Goal: Task Accomplishment & Management: Use online tool/utility

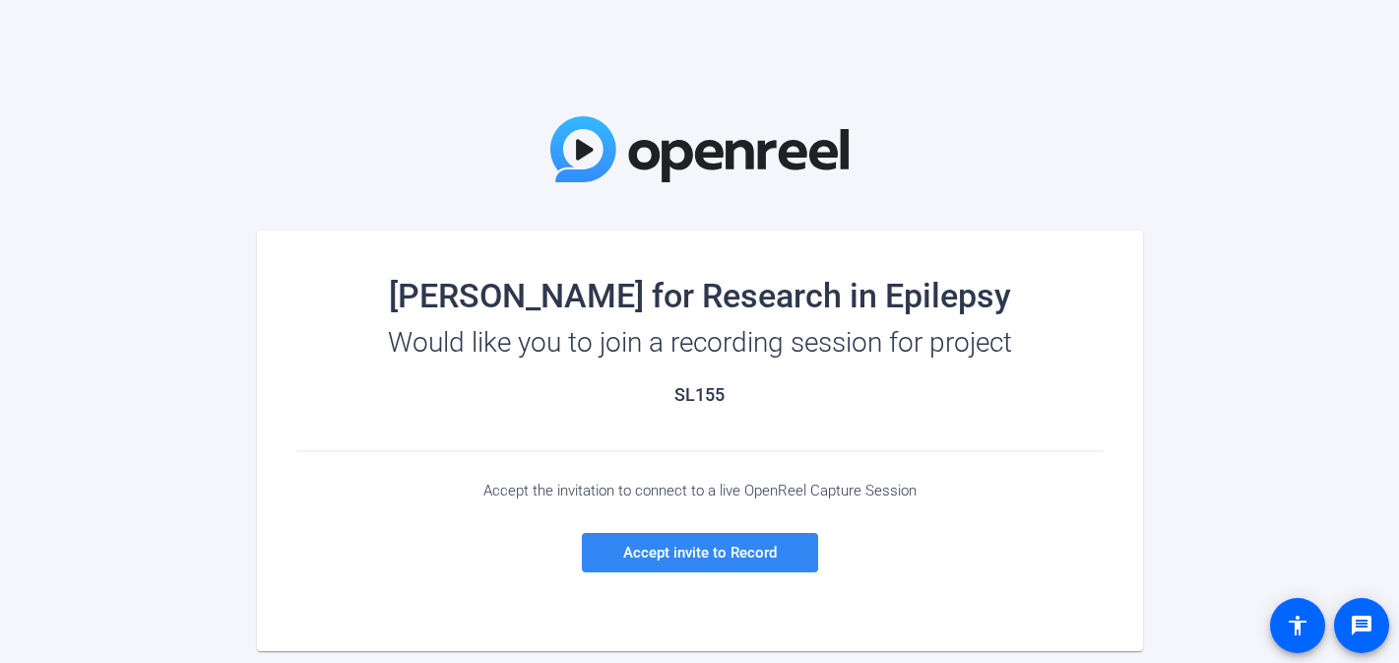
click at [653, 548] on span "Accept invite to Record" at bounding box center [700, 553] width 154 height 18
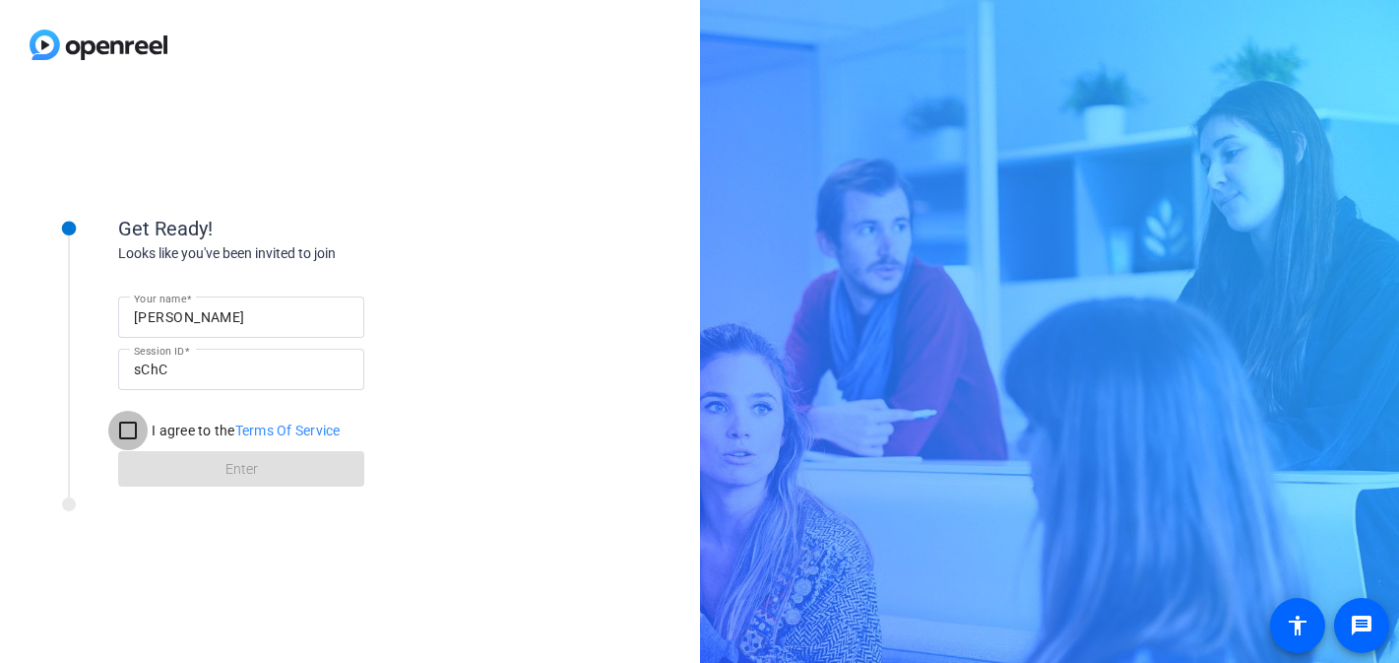
click at [129, 434] on input "I agree to the Terms Of Service" at bounding box center [127, 430] width 39 height 39
checkbox input "true"
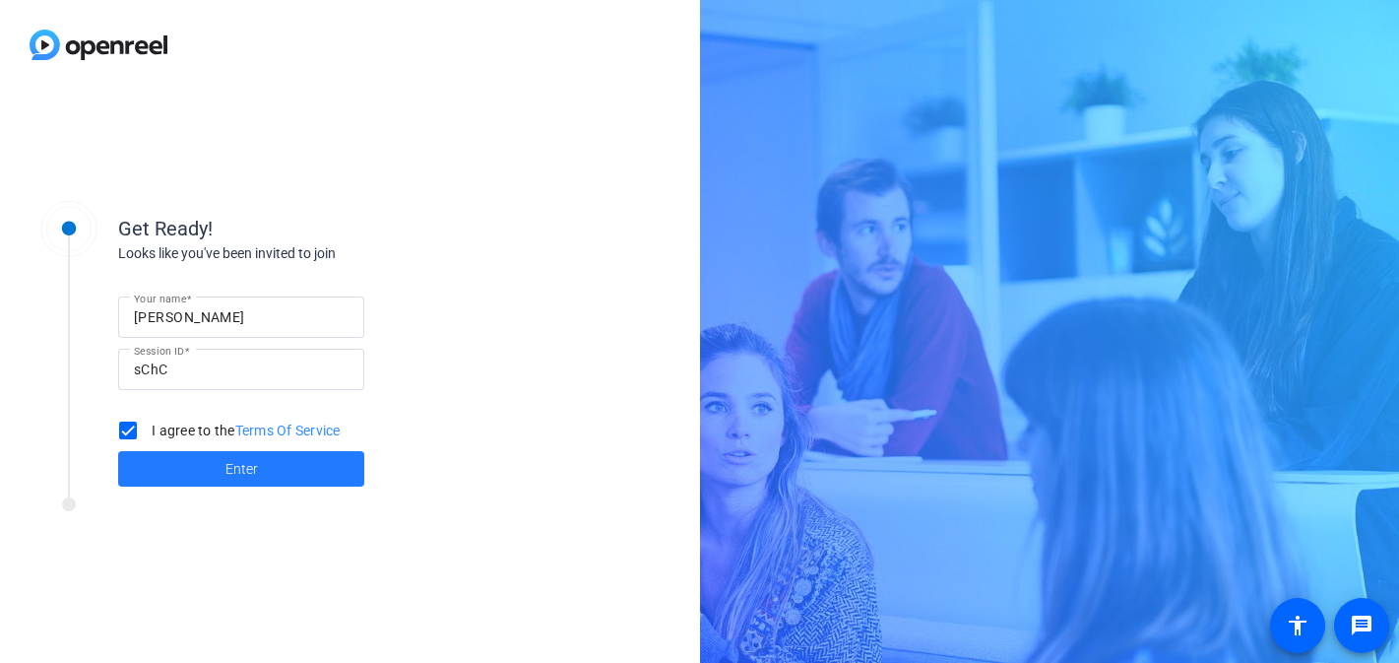
click at [207, 474] on span at bounding box center [241, 468] width 246 height 47
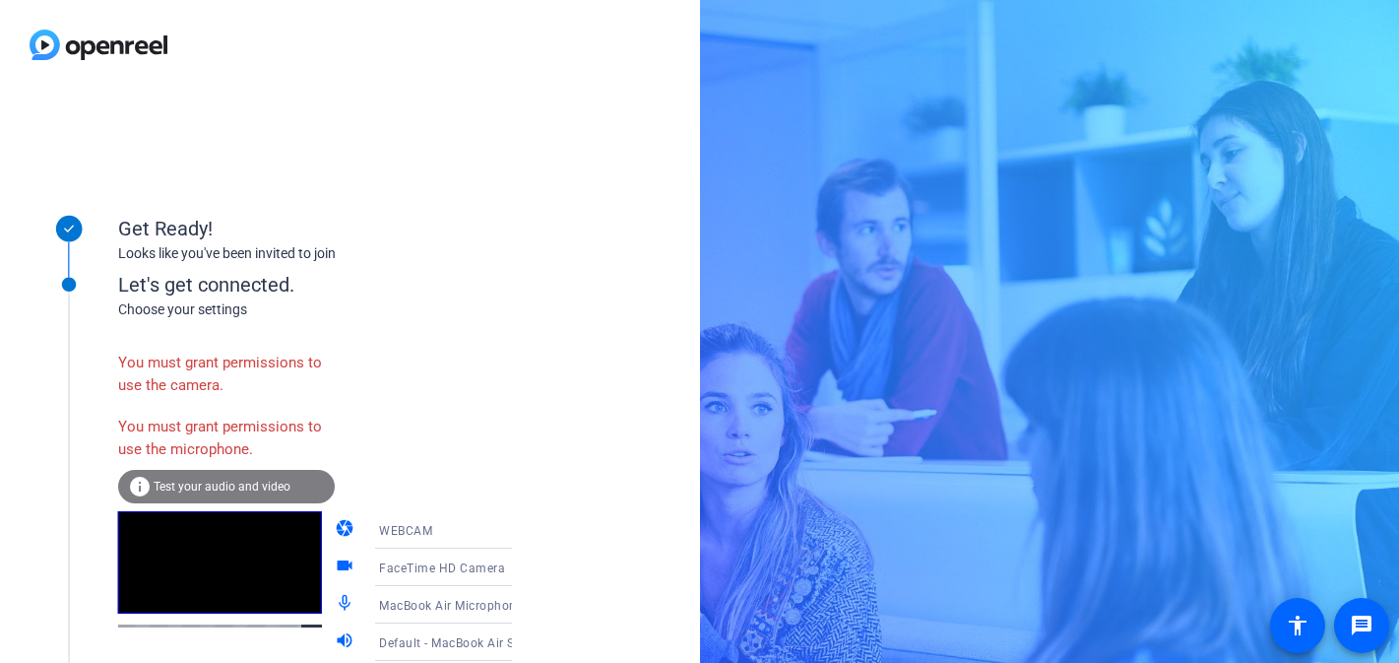
click at [196, 384] on div "You must grant permissions to use the camera." at bounding box center [226, 374] width 217 height 64
click at [520, 576] on icon at bounding box center [532, 567] width 24 height 24
click at [460, 615] on span "FaceTime HD Camera" at bounding box center [414, 606] width 124 height 24
click at [520, 538] on icon at bounding box center [532, 530] width 24 height 24
click at [534, 540] on div at bounding box center [699, 331] width 1399 height 663
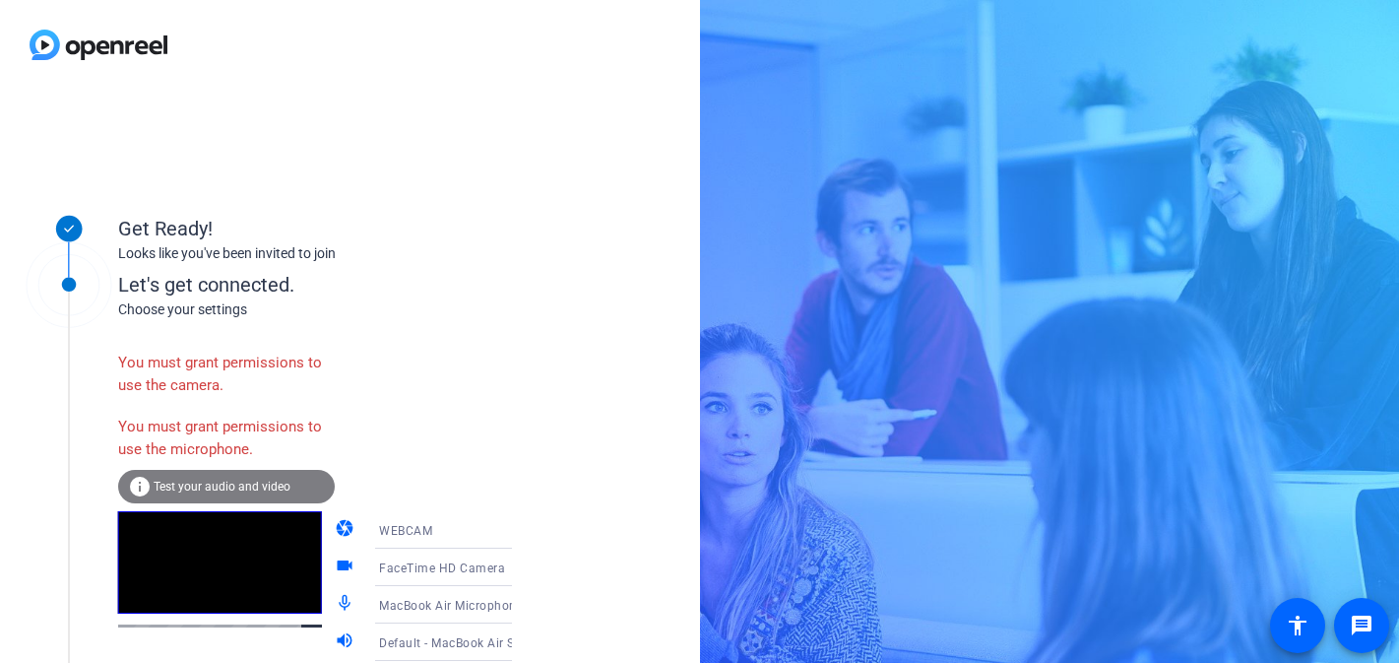
click at [520, 640] on icon at bounding box center [532, 642] width 24 height 24
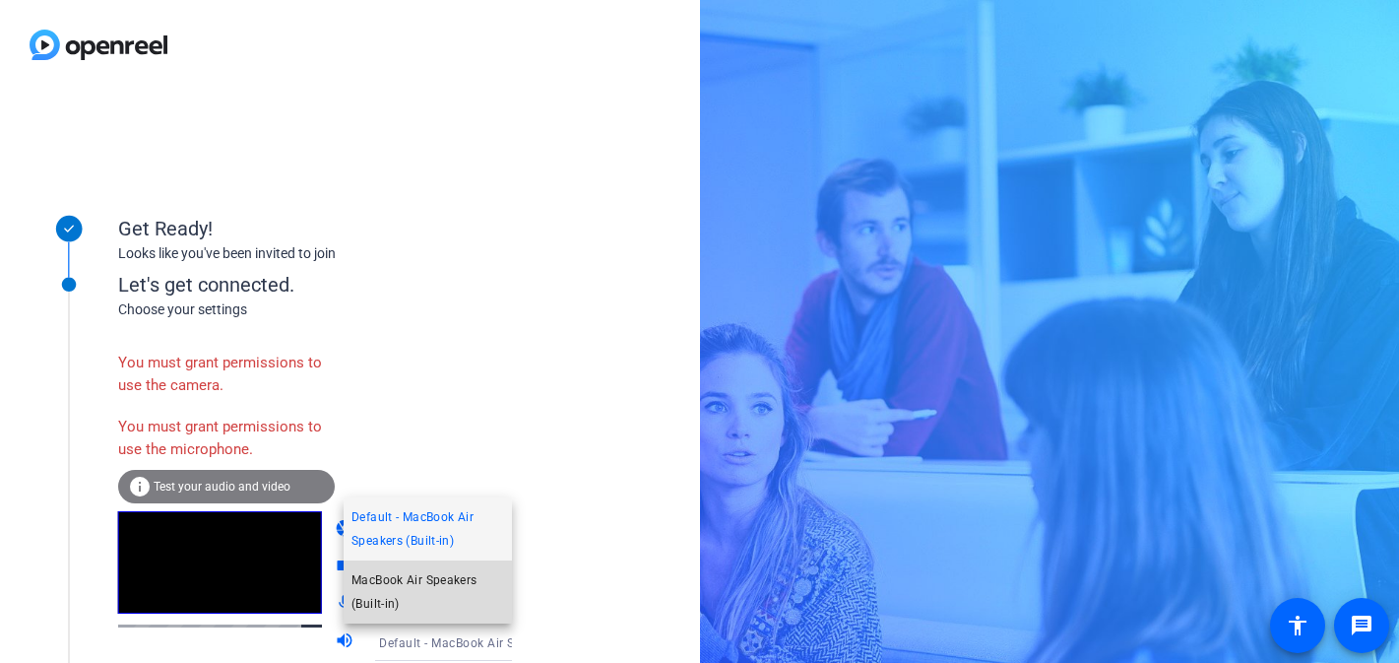
click at [487, 585] on span "MacBook Air Speakers (Built-in)" at bounding box center [428, 591] width 153 height 47
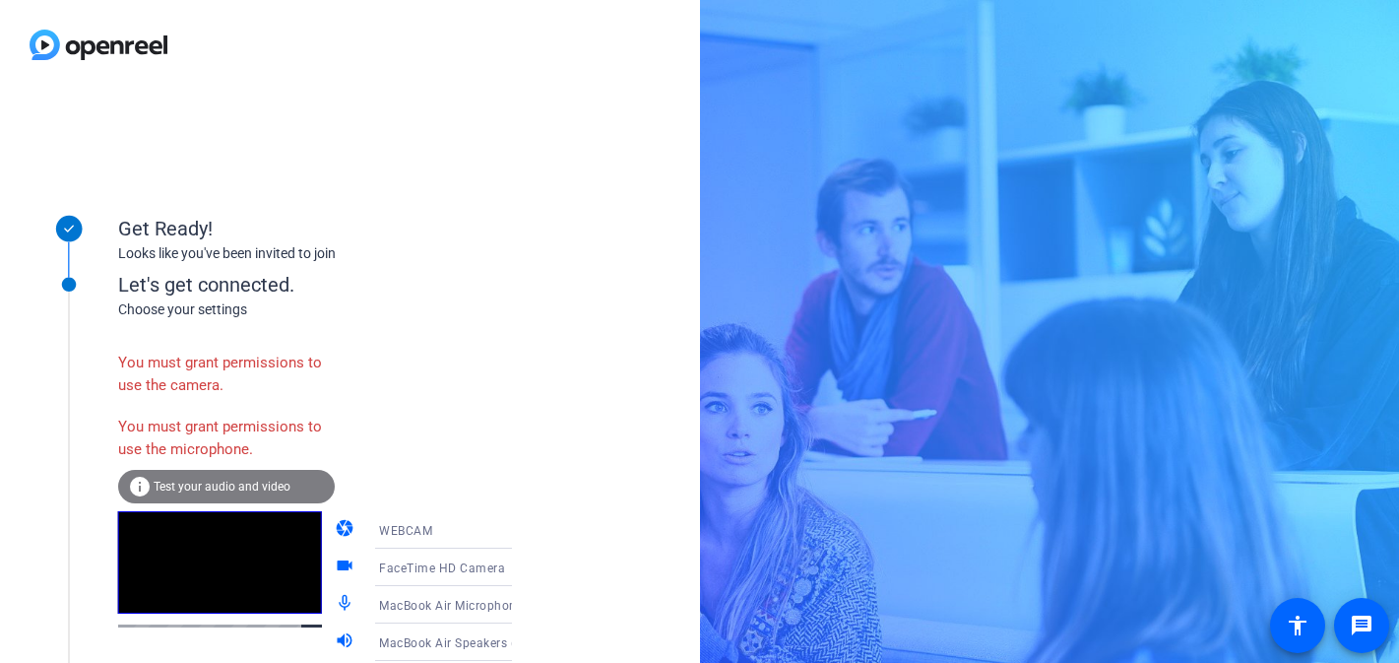
click at [229, 484] on span "Test your audio and video" at bounding box center [222, 487] width 137 height 14
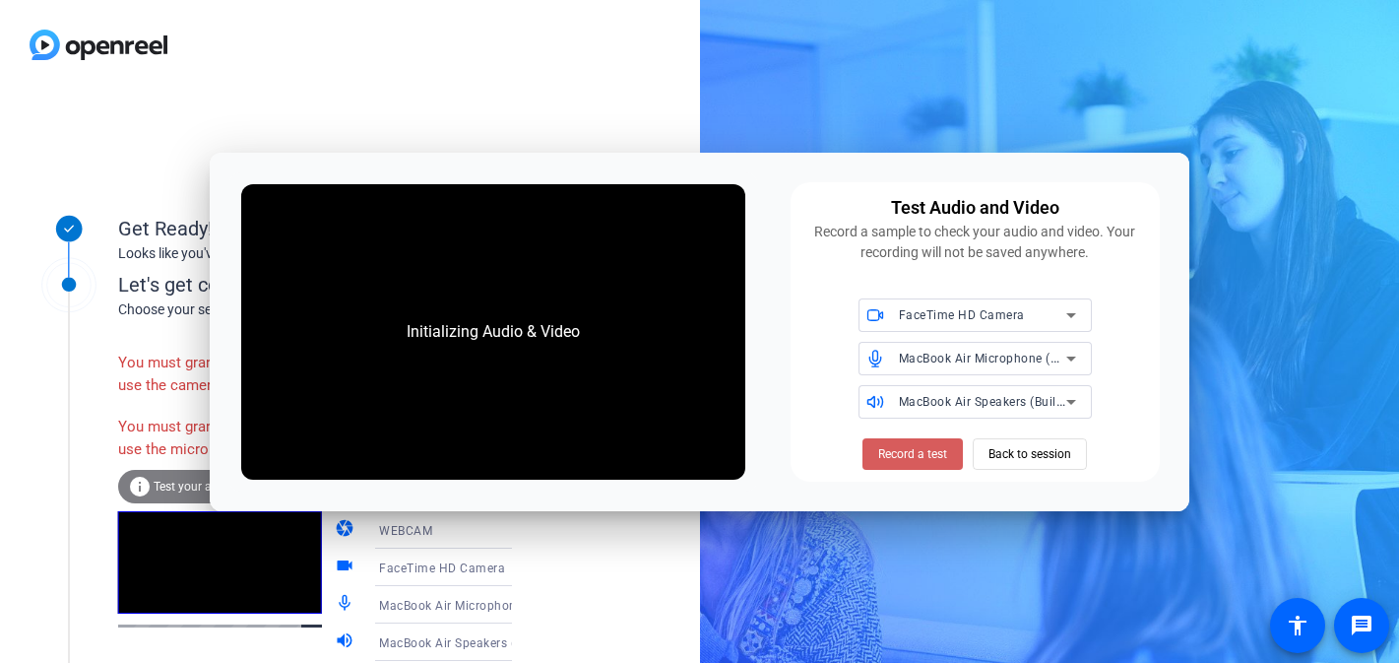
click at [904, 451] on span "Record a test" at bounding box center [912, 454] width 69 height 18
click at [901, 460] on span "Record a test" at bounding box center [912, 454] width 69 height 18
click at [986, 457] on span at bounding box center [1030, 453] width 112 height 47
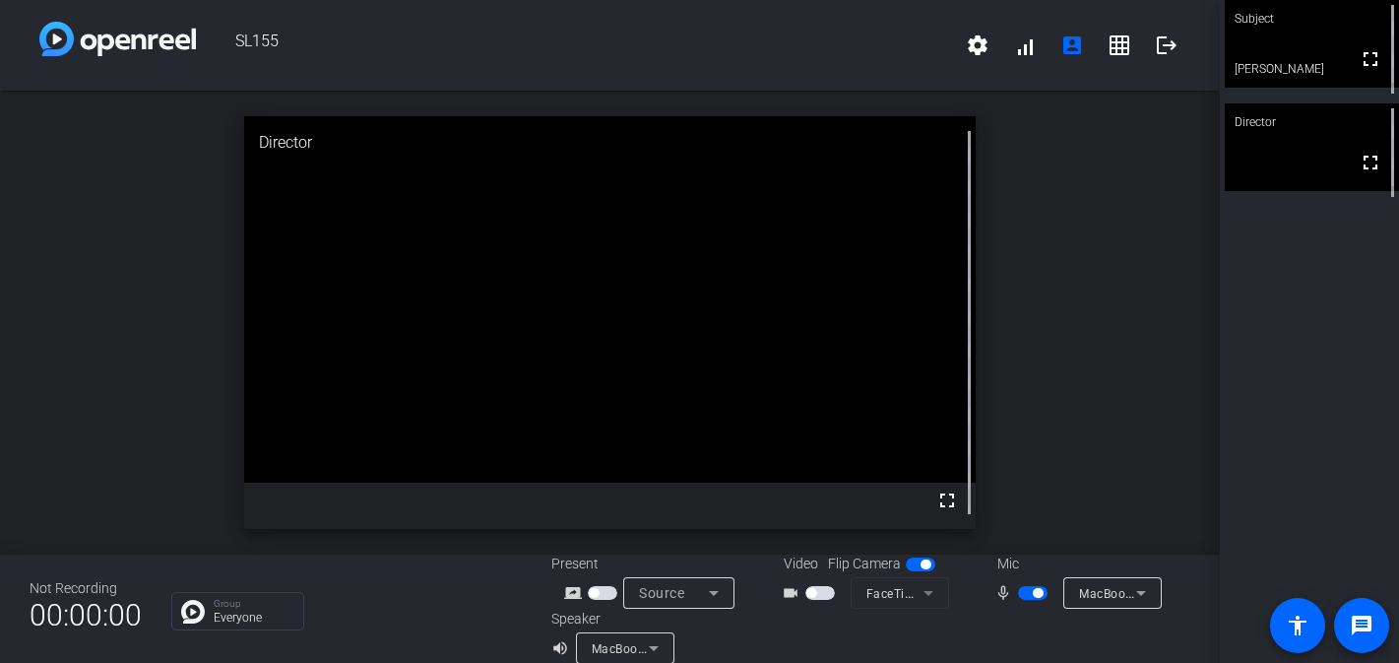
click at [1270, 84] on video at bounding box center [1312, 44] width 174 height 88
click at [1375, 68] on mat-icon "fullscreen" at bounding box center [1370, 59] width 24 height 24
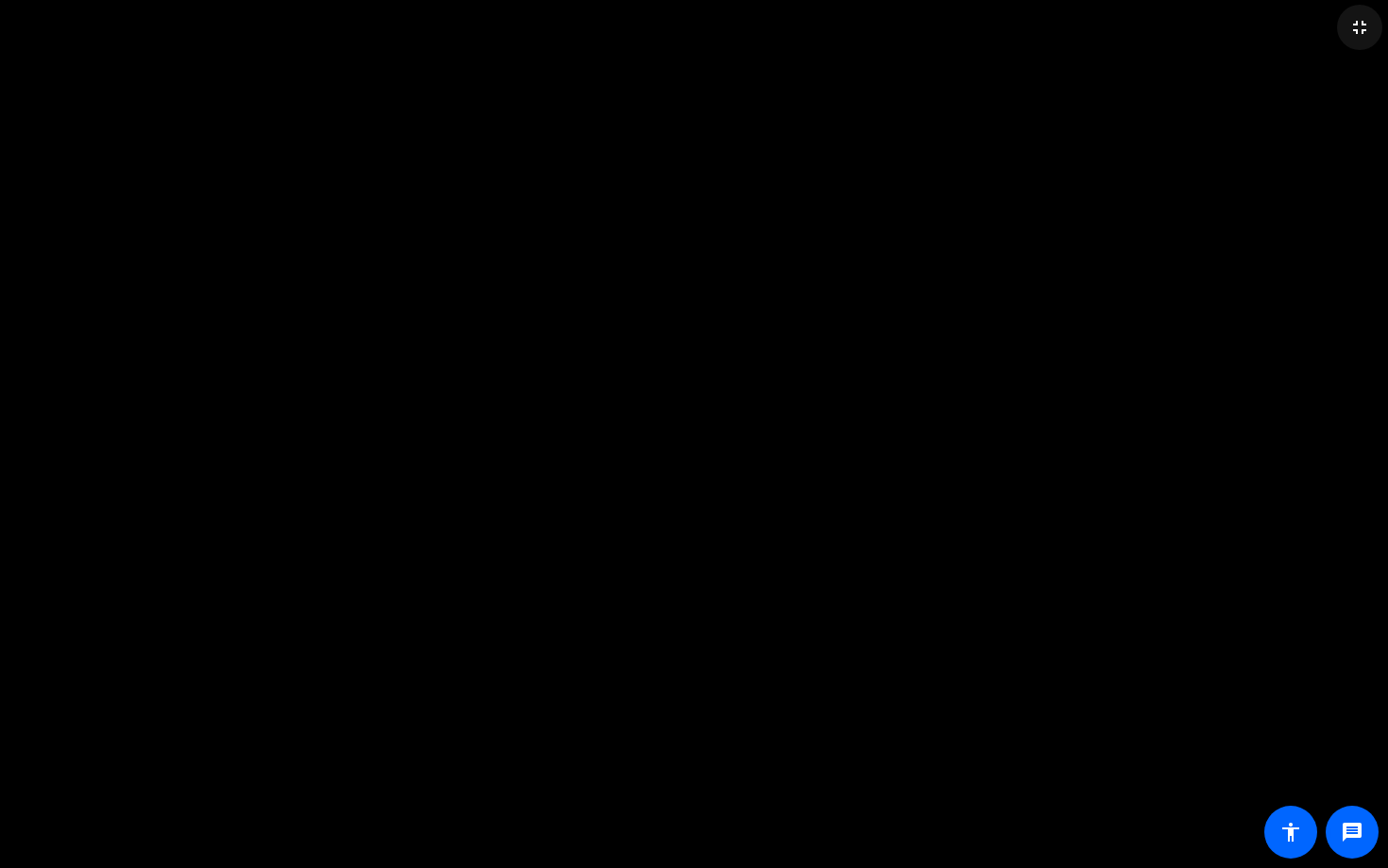
click at [1340, 25] on mat-icon "fullscreen_exit" at bounding box center [1359, 28] width 23 height 23
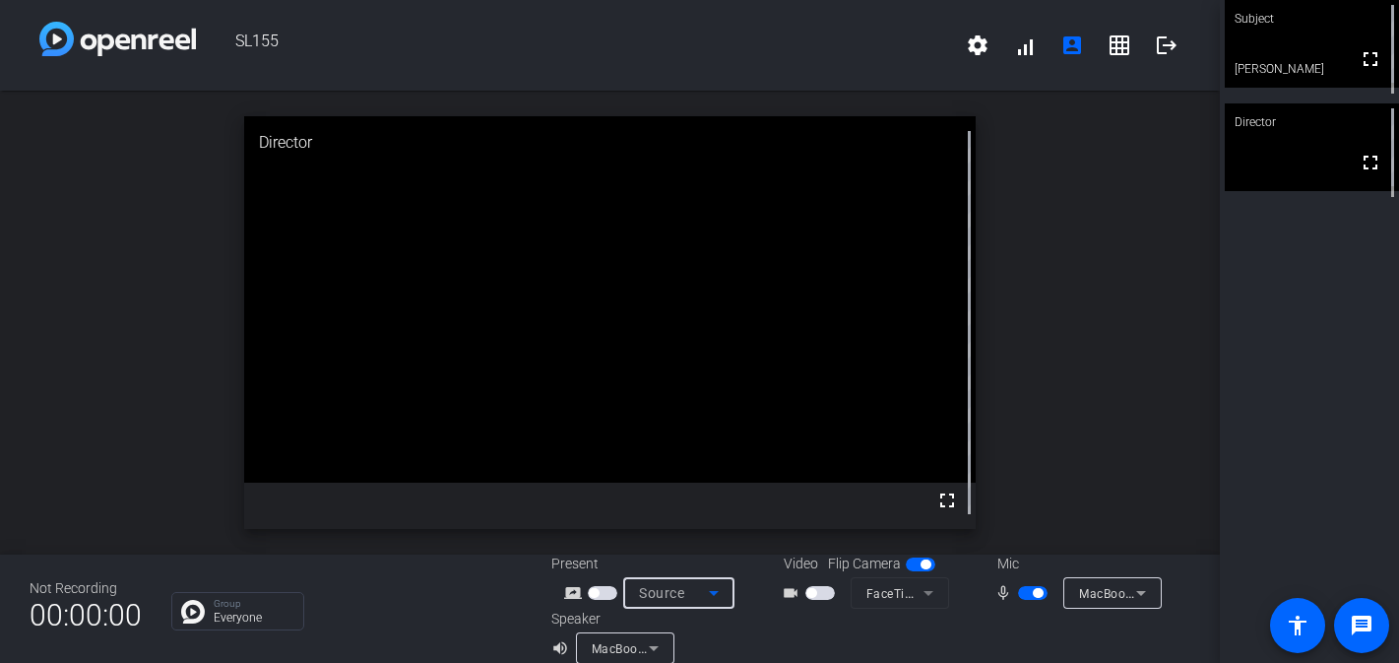
click at [689, 597] on div "Source" at bounding box center [674, 593] width 70 height 24
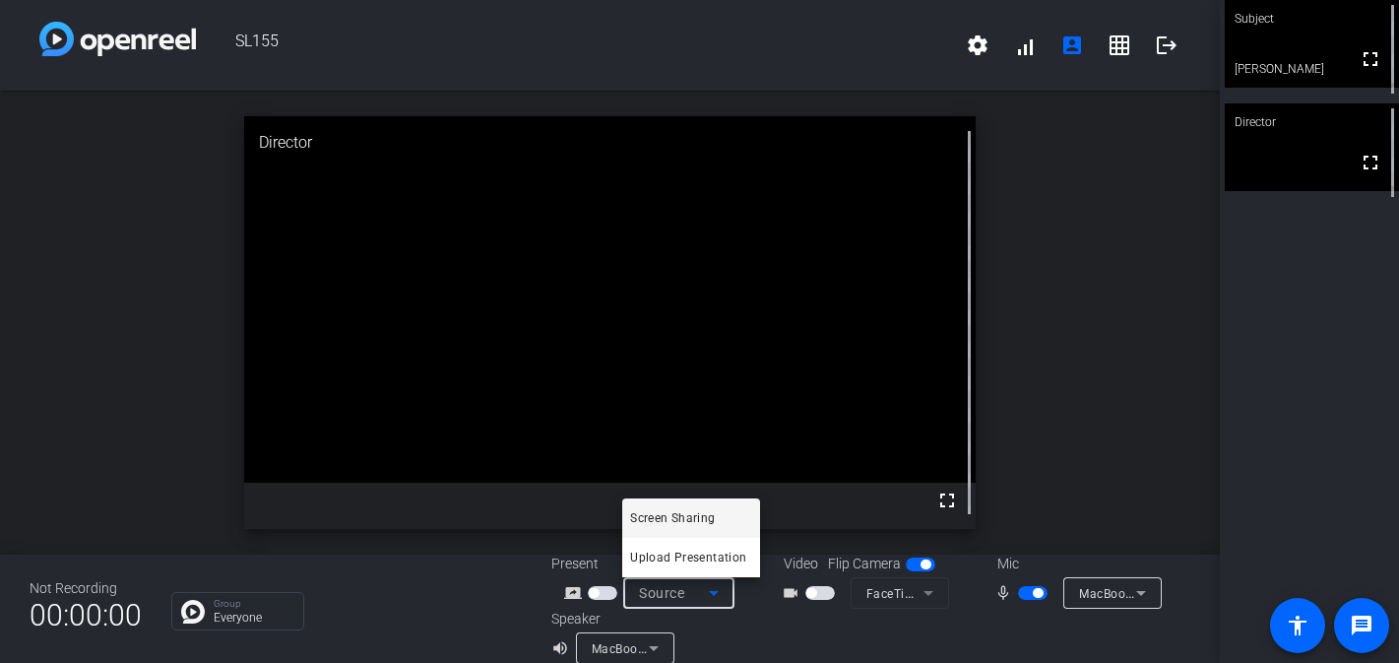
click at [689, 597] on div at bounding box center [699, 331] width 1399 height 663
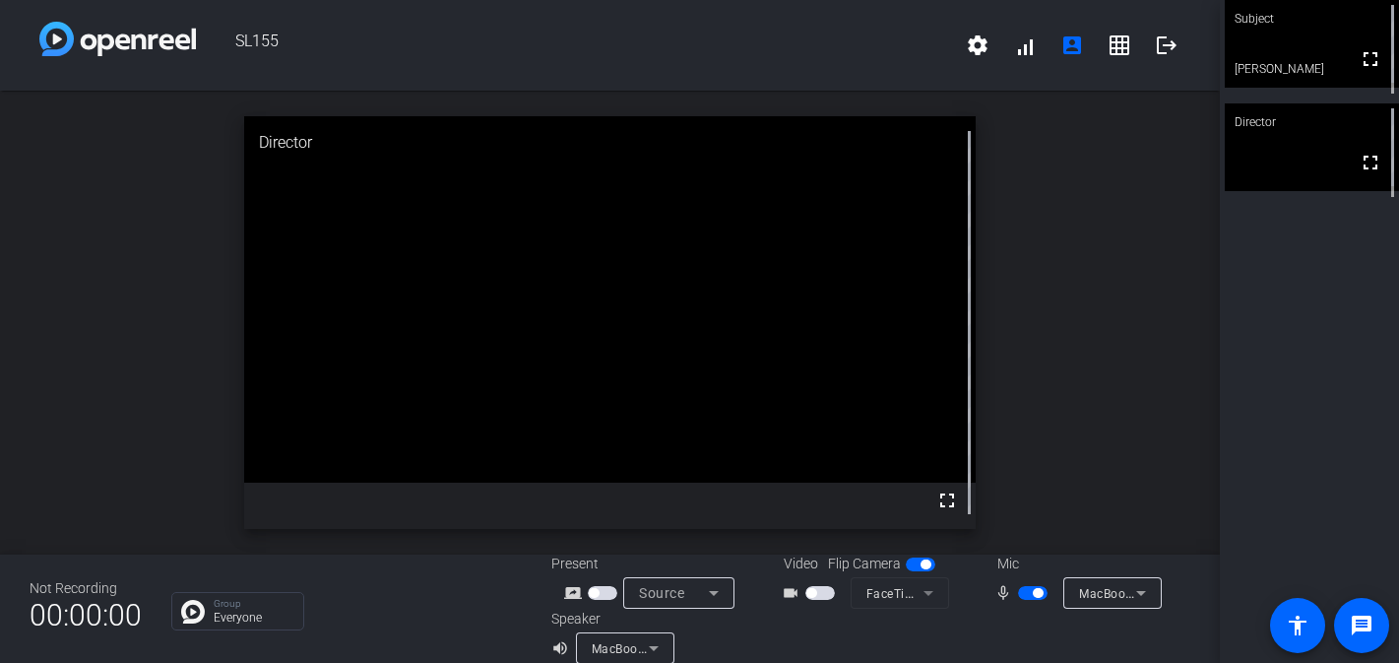
click at [919, 601] on mat-form-field "FaceTime HD Camera" at bounding box center [900, 593] width 98 height 32
click at [927, 589] on mat-form-field "FaceTime HD Camera" at bounding box center [900, 593] width 98 height 32
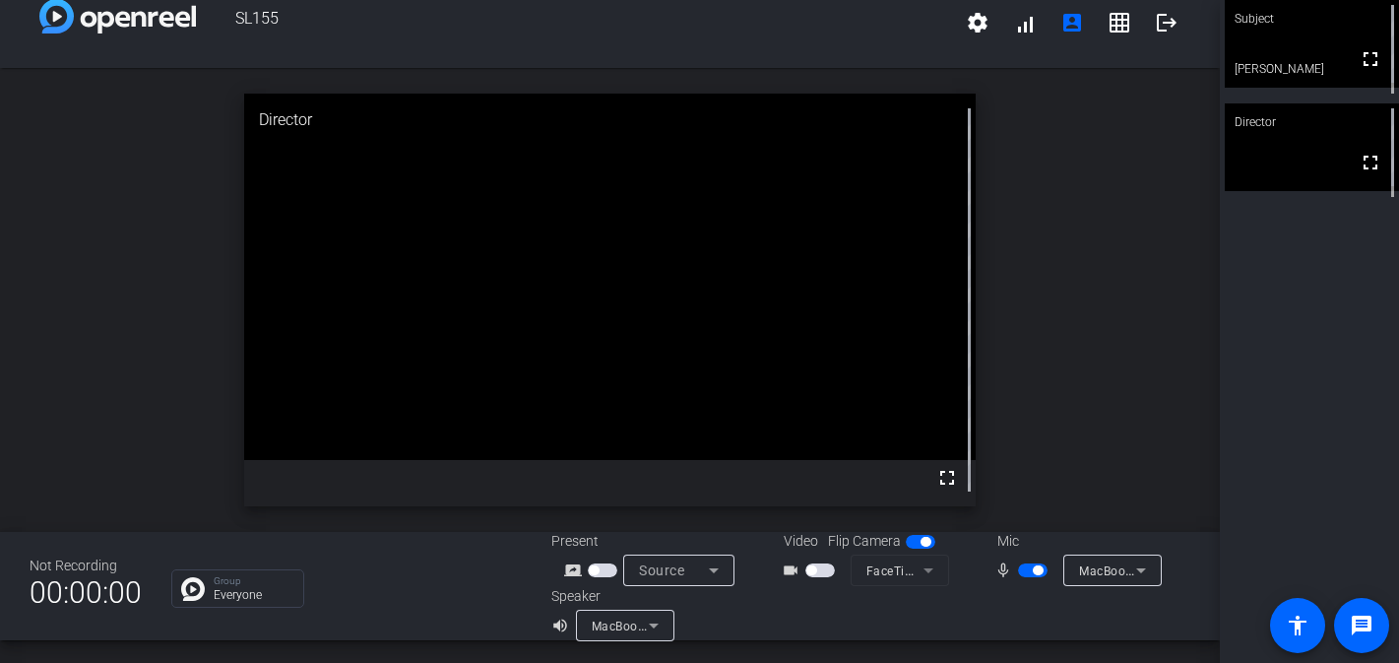
click at [1103, 585] on div "MacBook Air Microphone (Built-in)" at bounding box center [1112, 570] width 67 height 32
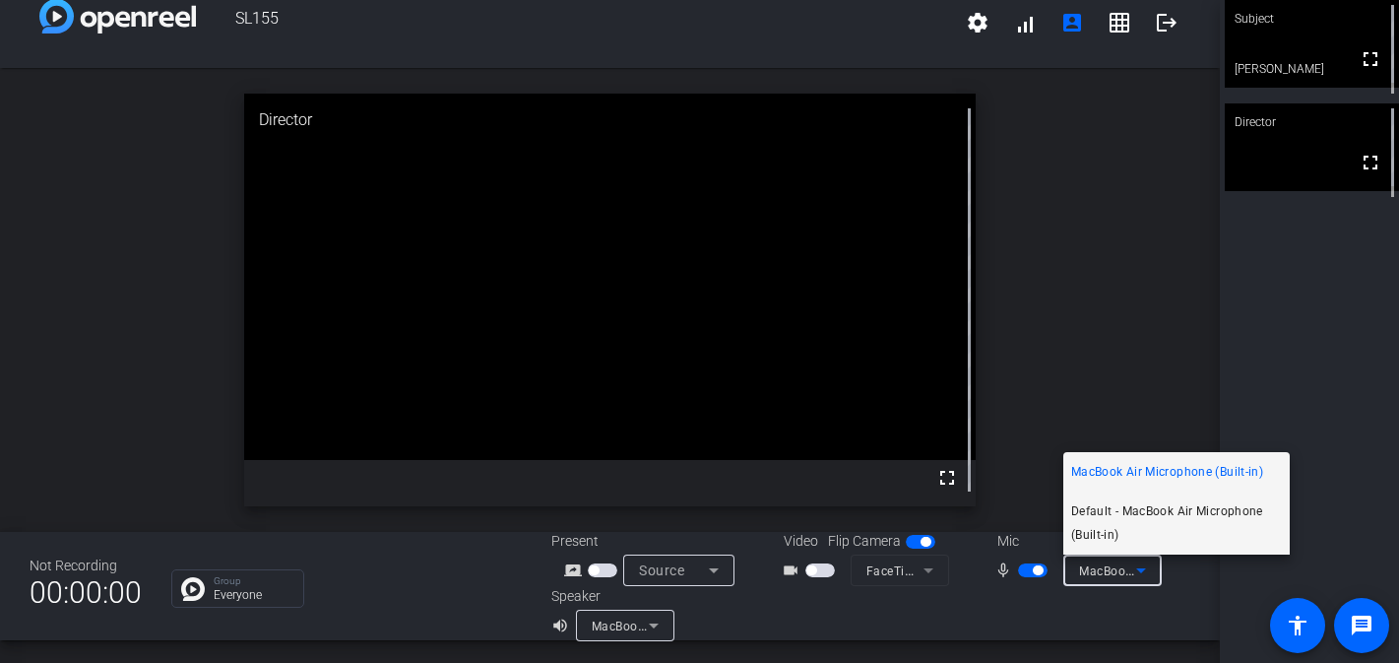
click at [1133, 531] on span "Default - MacBook Air Microphone (Built-in)" at bounding box center [1176, 522] width 211 height 47
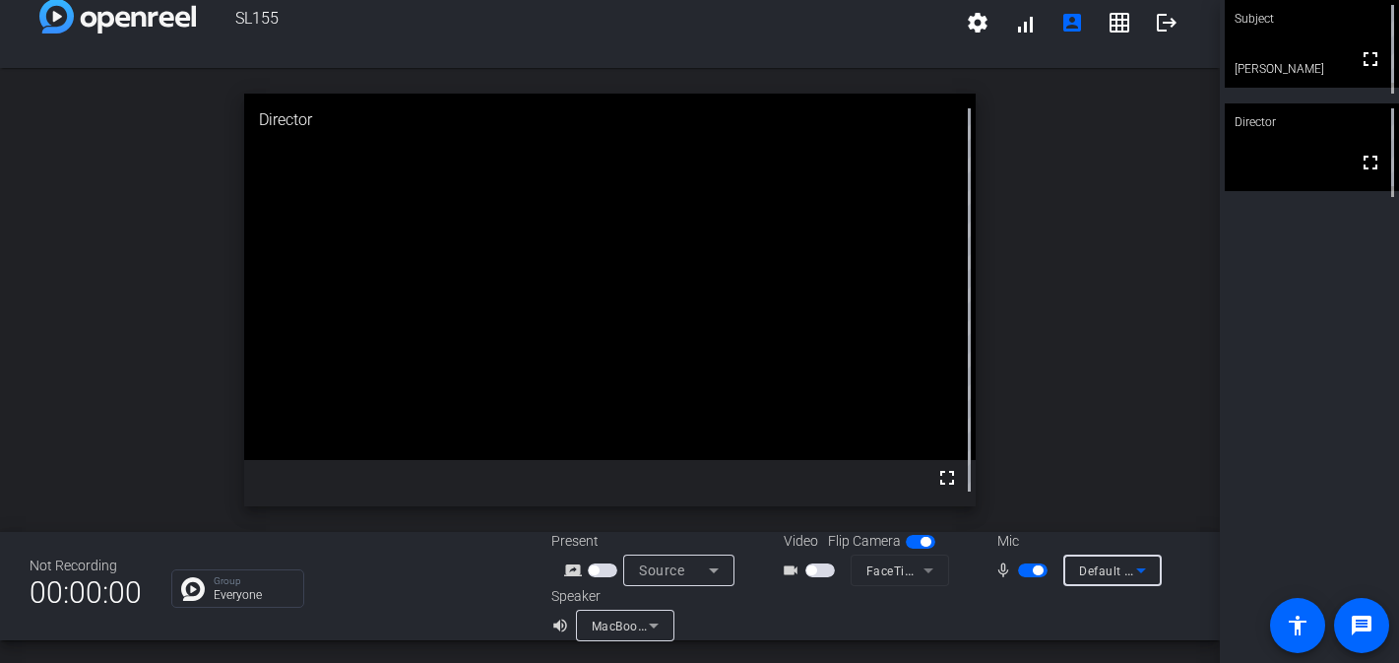
click at [926, 568] on mat-form-field "FaceTime HD Camera" at bounding box center [900, 570] width 98 height 32
click at [822, 564] on span "button" at bounding box center [821, 570] width 30 height 14
drag, startPoint x: 807, startPoint y: 573, endPoint x: 847, endPoint y: 573, distance: 40.4
click at [847, 573] on div "videocam_outline" at bounding box center [816, 570] width 69 height 24
click at [816, 571] on span "button" at bounding box center [821, 570] width 30 height 14
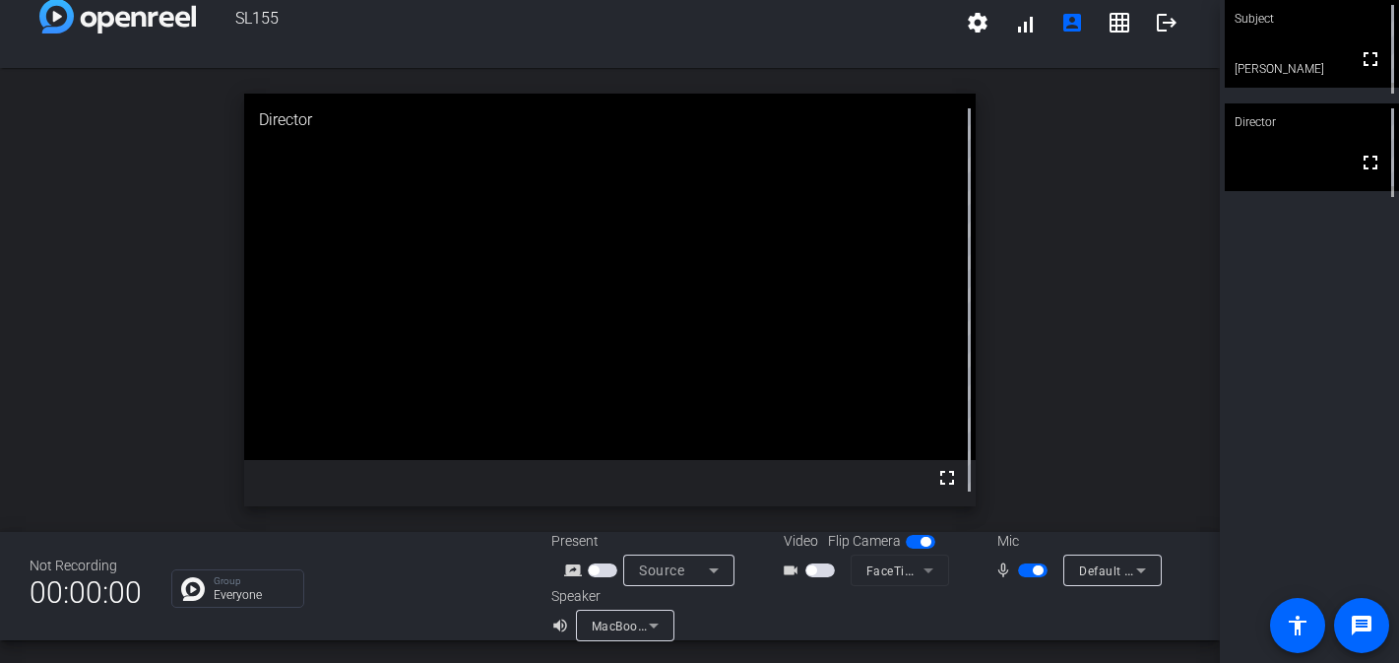
click at [919, 573] on mat-form-field "FaceTime HD Camera" at bounding box center [900, 570] width 98 height 32
click at [885, 566] on mat-form-field "FaceTime HD Camera" at bounding box center [900, 570] width 98 height 32
click at [823, 576] on span "button" at bounding box center [821, 570] width 30 height 14
click at [817, 569] on span "button" at bounding box center [821, 570] width 30 height 14
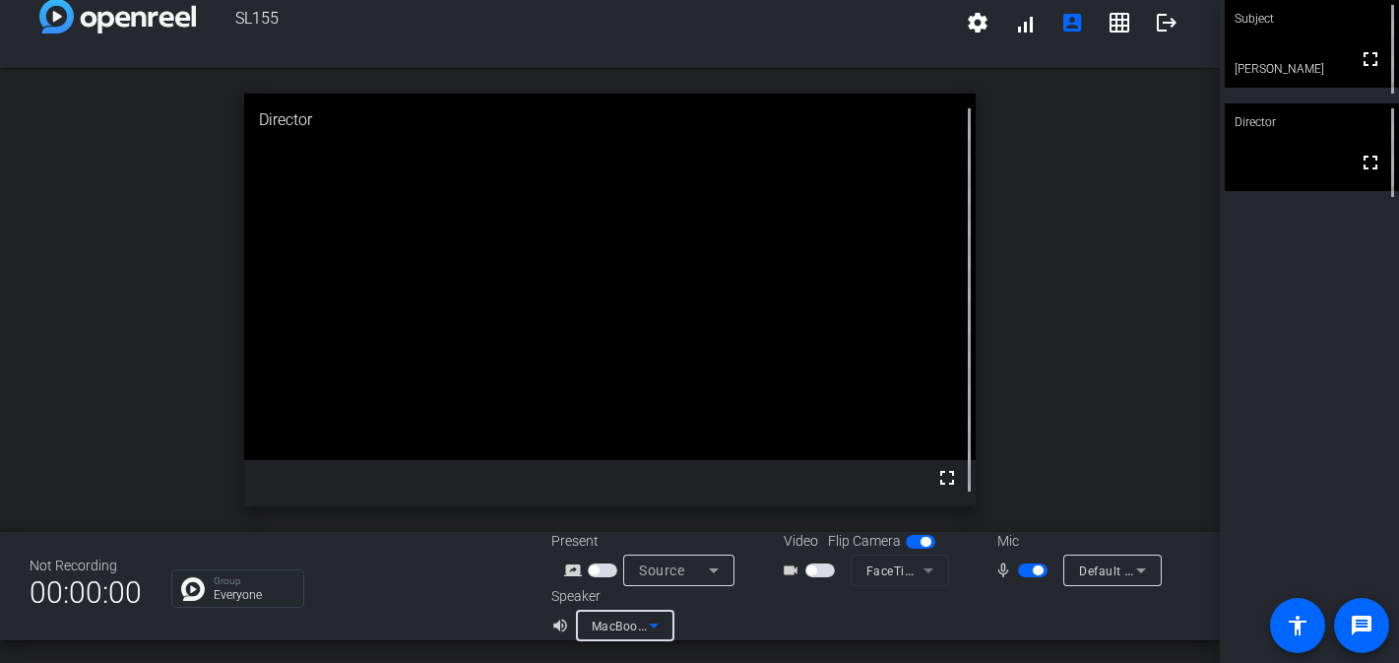
click at [656, 628] on icon at bounding box center [654, 626] width 24 height 24
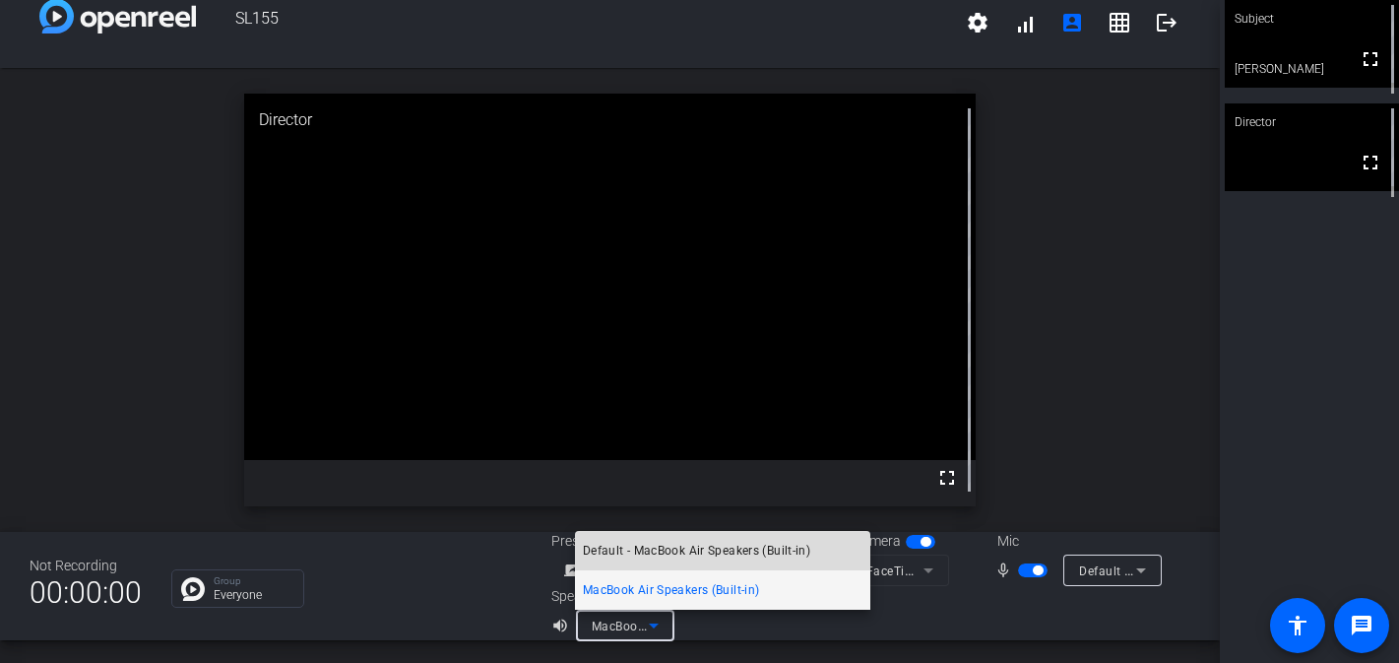
click at [690, 538] on mat-option "Default - MacBook Air Speakers (Built-in)" at bounding box center [722, 550] width 295 height 39
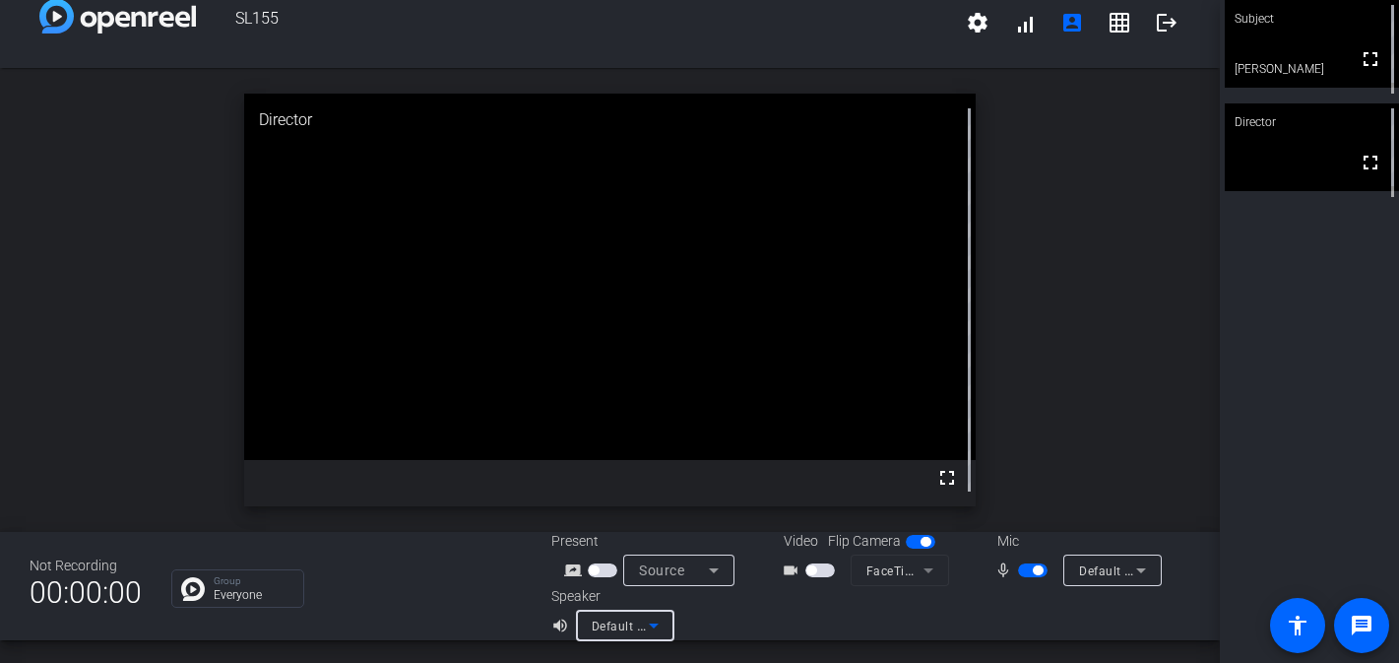
click at [861, 613] on div "Speaker volume_up Default - MacBook Air Speakers (Built-in)" at bounding box center [711, 613] width 320 height 55
click at [813, 571] on span "button" at bounding box center [812, 570] width 10 height 10
click at [809, 569] on span "button" at bounding box center [812, 570] width 10 height 10
click at [593, 570] on span "button" at bounding box center [594, 570] width 10 height 10
click at [830, 569] on span "button" at bounding box center [821, 570] width 30 height 14
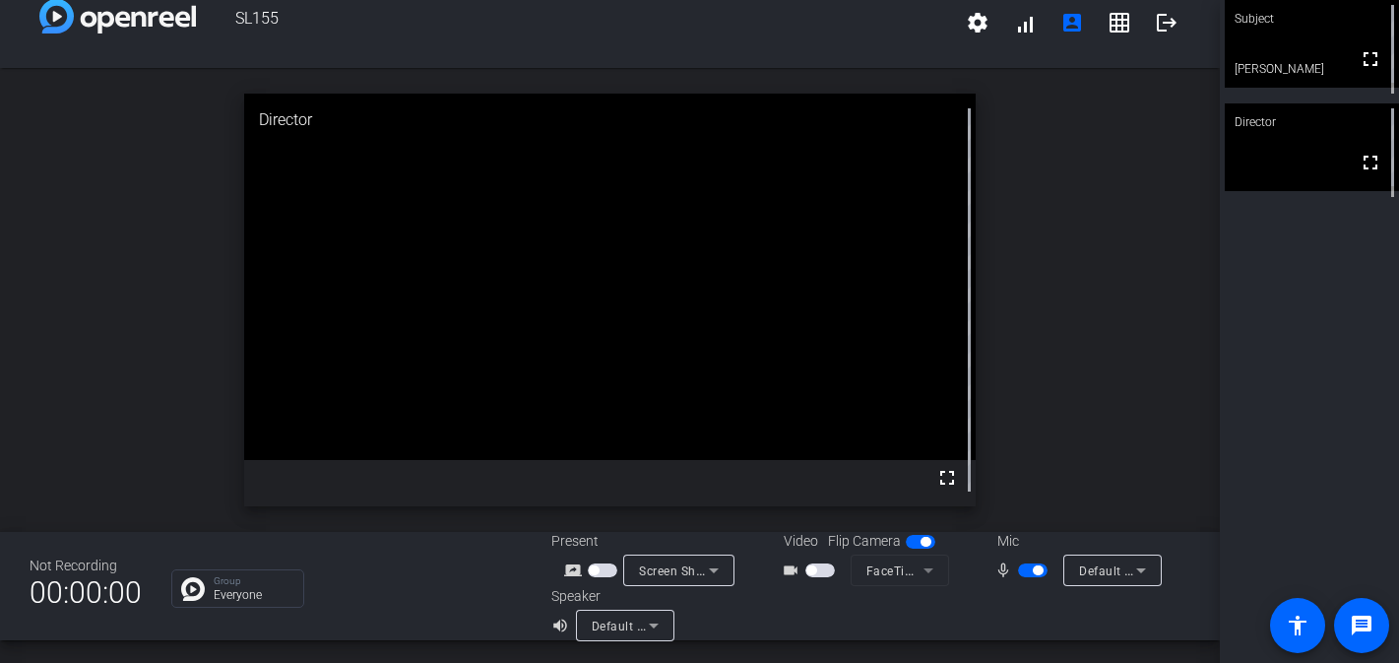
click at [817, 569] on span "button" at bounding box center [821, 570] width 30 height 14
drag, startPoint x: 817, startPoint y: 569, endPoint x: 845, endPoint y: 564, distance: 28.0
click at [845, 564] on div "videocam_outline" at bounding box center [816, 570] width 69 height 24
click at [866, 573] on mat-form-field "FaceTime HD Camera" at bounding box center [900, 570] width 98 height 32
click at [905, 571] on mat-form-field "FaceTime HD Camera" at bounding box center [900, 570] width 98 height 32
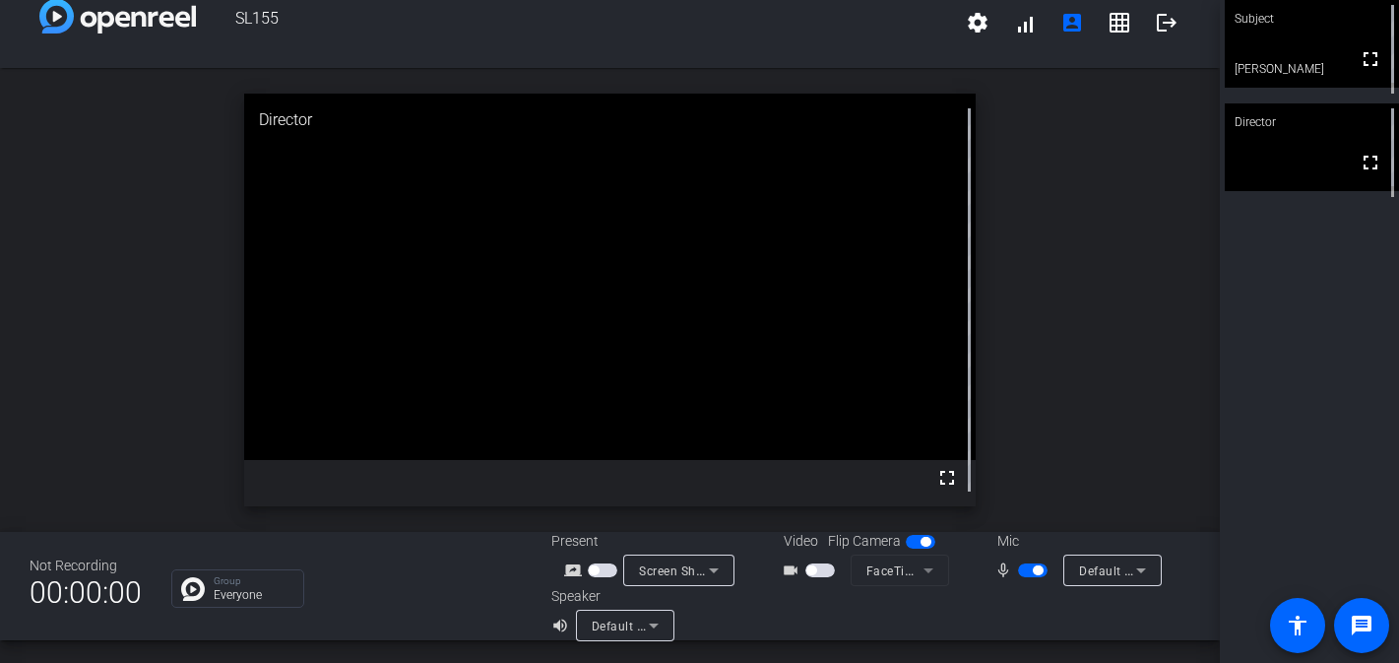
click at [941, 573] on mat-form-field "FaceTime HD Camera" at bounding box center [900, 570] width 98 height 32
click at [928, 572] on mat-form-field "FaceTime HD Camera" at bounding box center [900, 570] width 98 height 32
click at [1306, 70] on video at bounding box center [1312, 44] width 174 height 88
click at [1368, 63] on mat-icon "fullscreen" at bounding box center [1370, 59] width 24 height 24
click at [1299, 635] on mat-icon "accessibility" at bounding box center [1298, 626] width 24 height 24
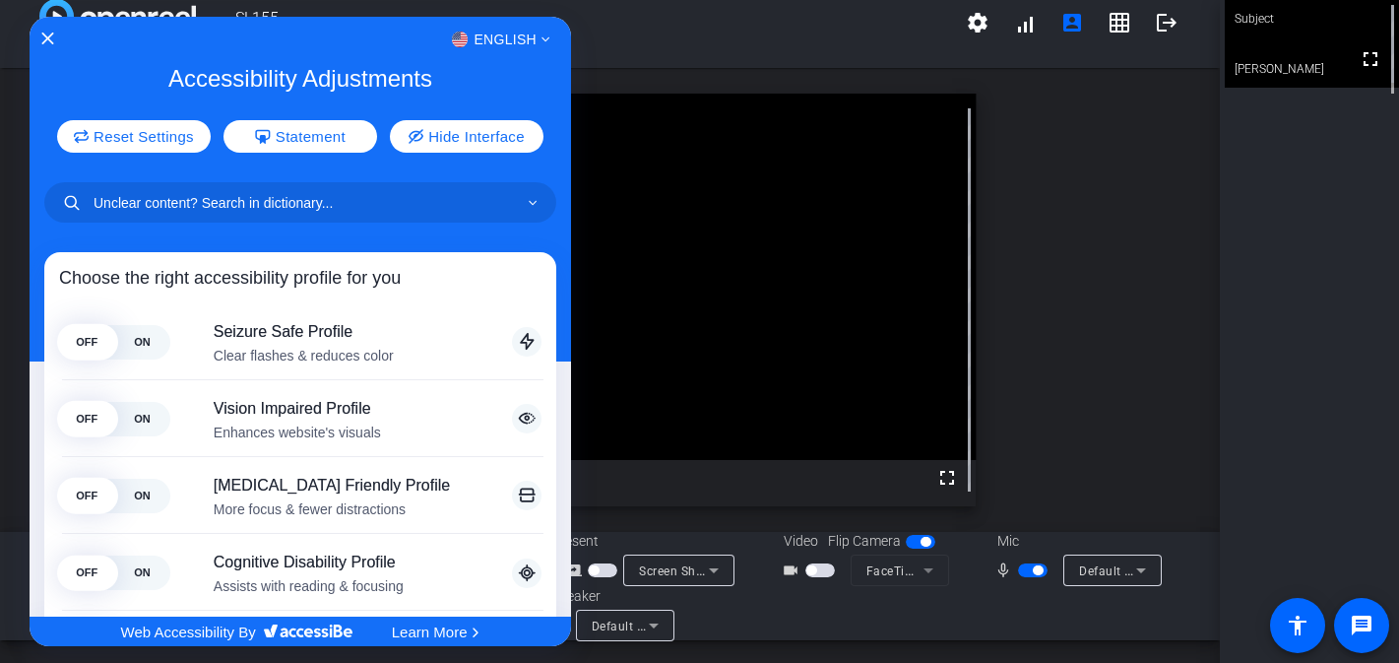
click at [48, 48] on div "English" at bounding box center [301, 40] width 542 height 26
click at [49, 39] on icon "Close Accessibility Interface" at bounding box center [48, 39] width 14 height 14
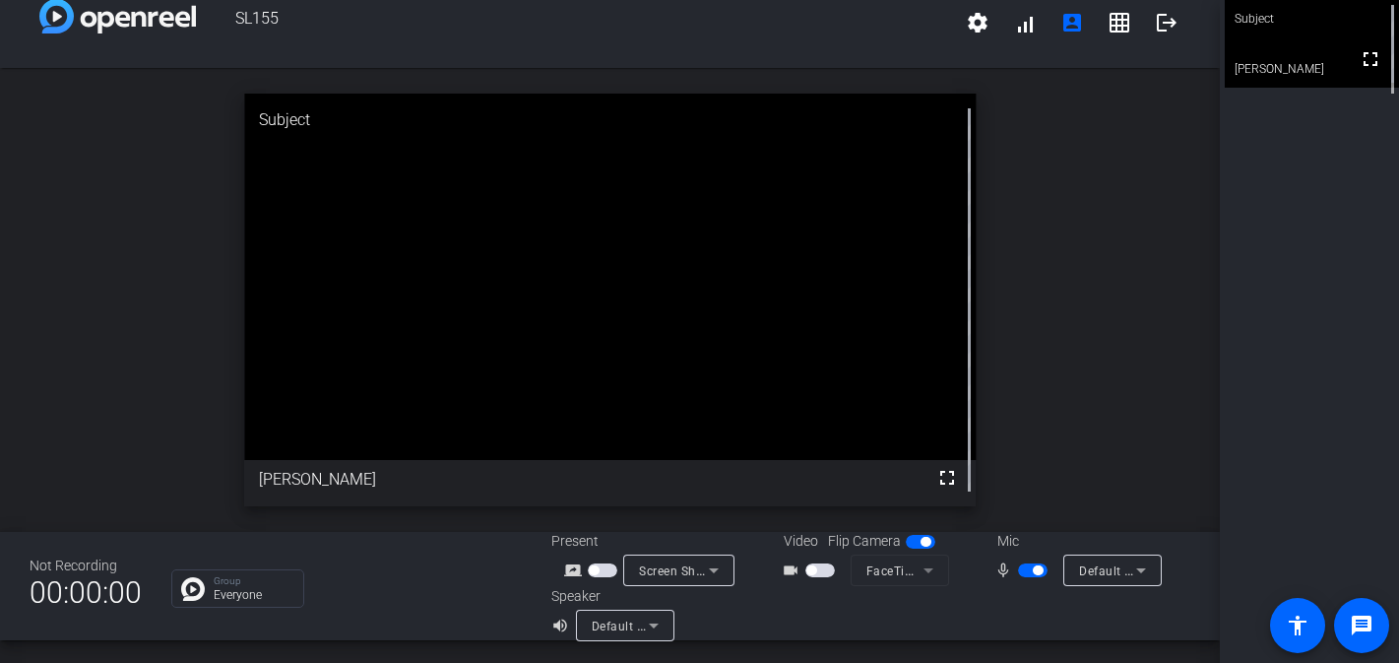
click at [818, 474] on div "fullscreen" at bounding box center [610, 300] width 732 height 412
click at [910, 564] on mat-form-field "FaceTime HD Camera" at bounding box center [900, 570] width 98 height 32
click at [836, 571] on div at bounding box center [822, 570] width 33 height 14
click at [807, 570] on span "button" at bounding box center [812, 570] width 10 height 10
click at [812, 570] on span "button" at bounding box center [812, 570] width 10 height 10
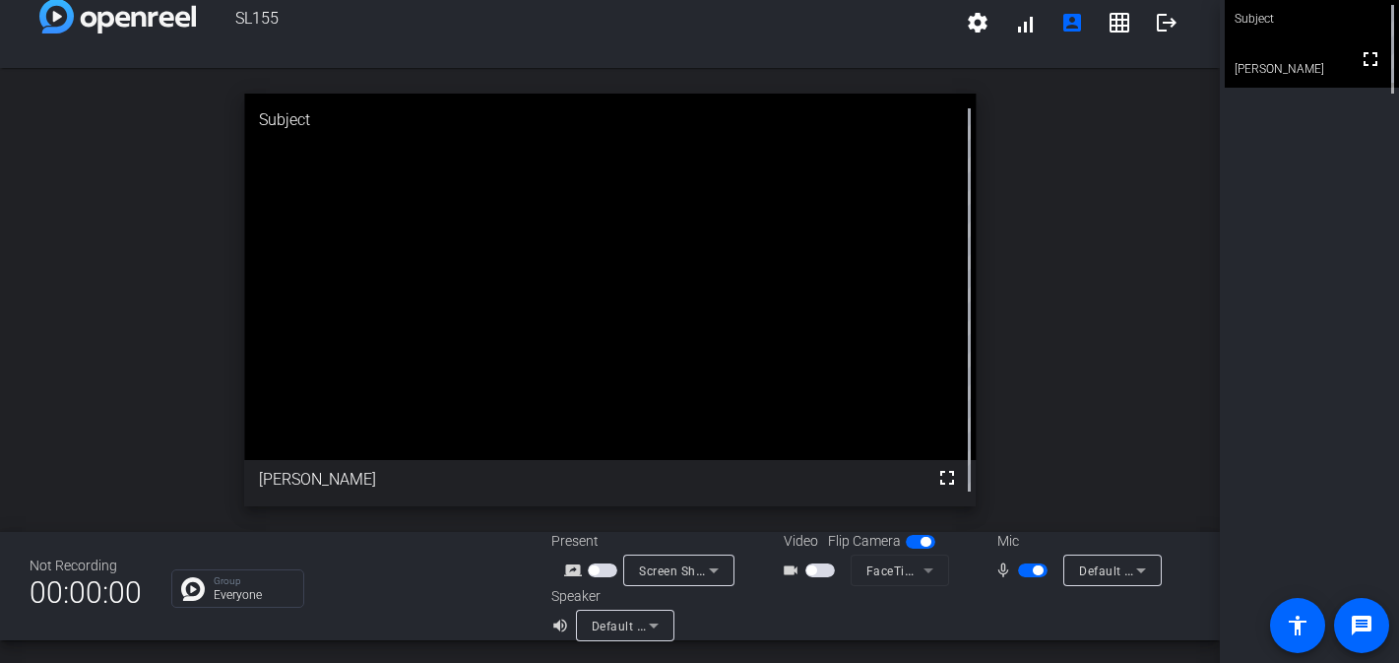
click at [667, 621] on div "Default - MacBook Air Speakers (Built-in)" at bounding box center [625, 626] width 98 height 32
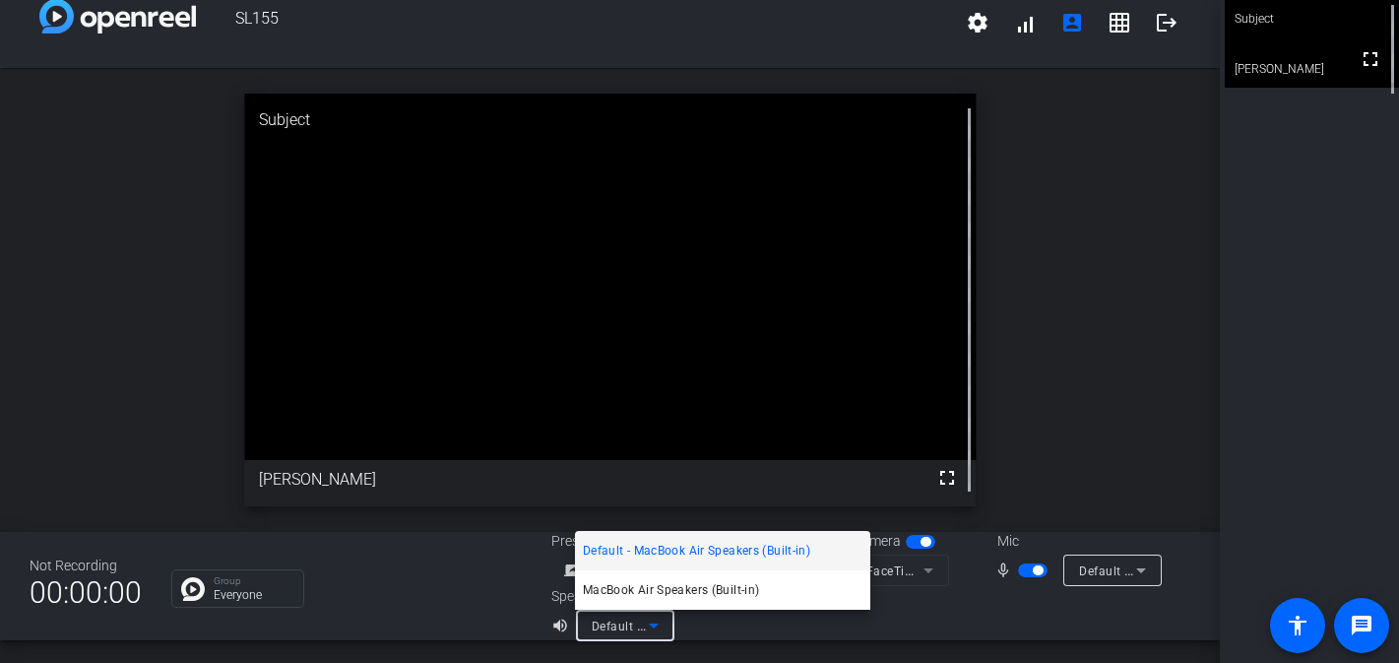
click at [741, 646] on div at bounding box center [699, 331] width 1399 height 663
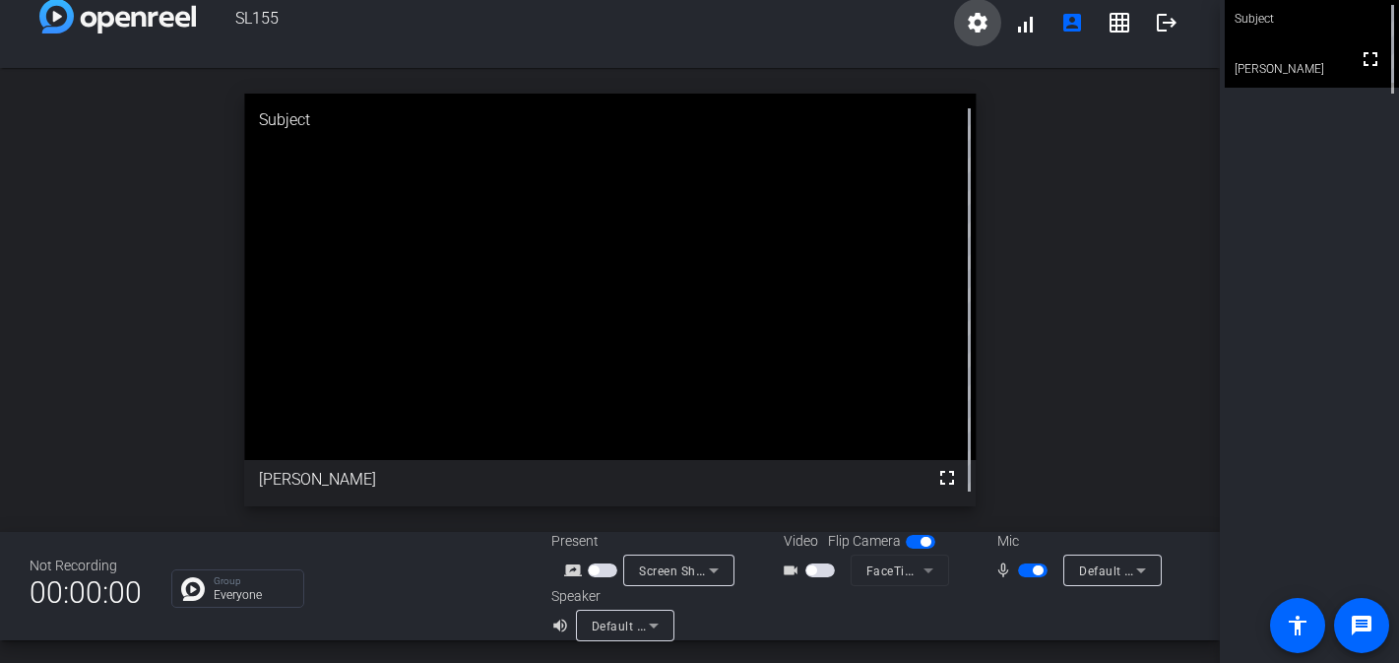
click at [977, 24] on mat-icon "settings" at bounding box center [978, 23] width 24 height 24
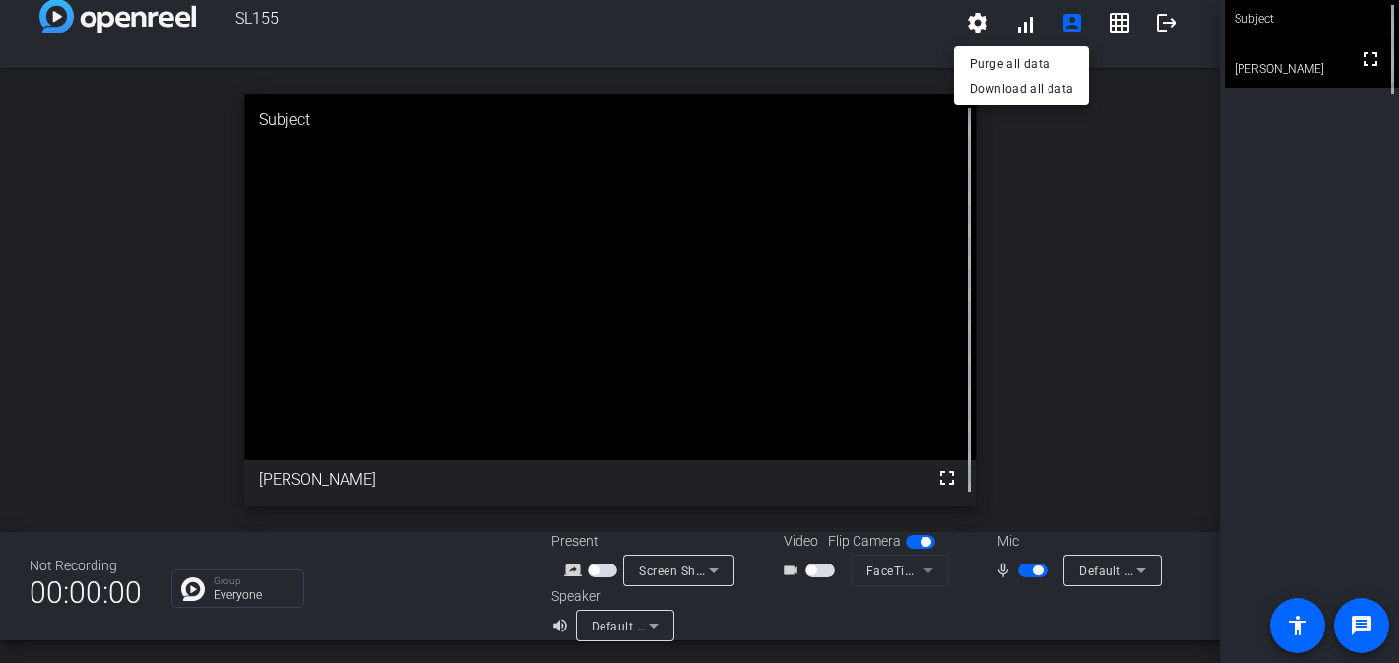
click at [1039, 25] on div at bounding box center [699, 331] width 1399 height 663
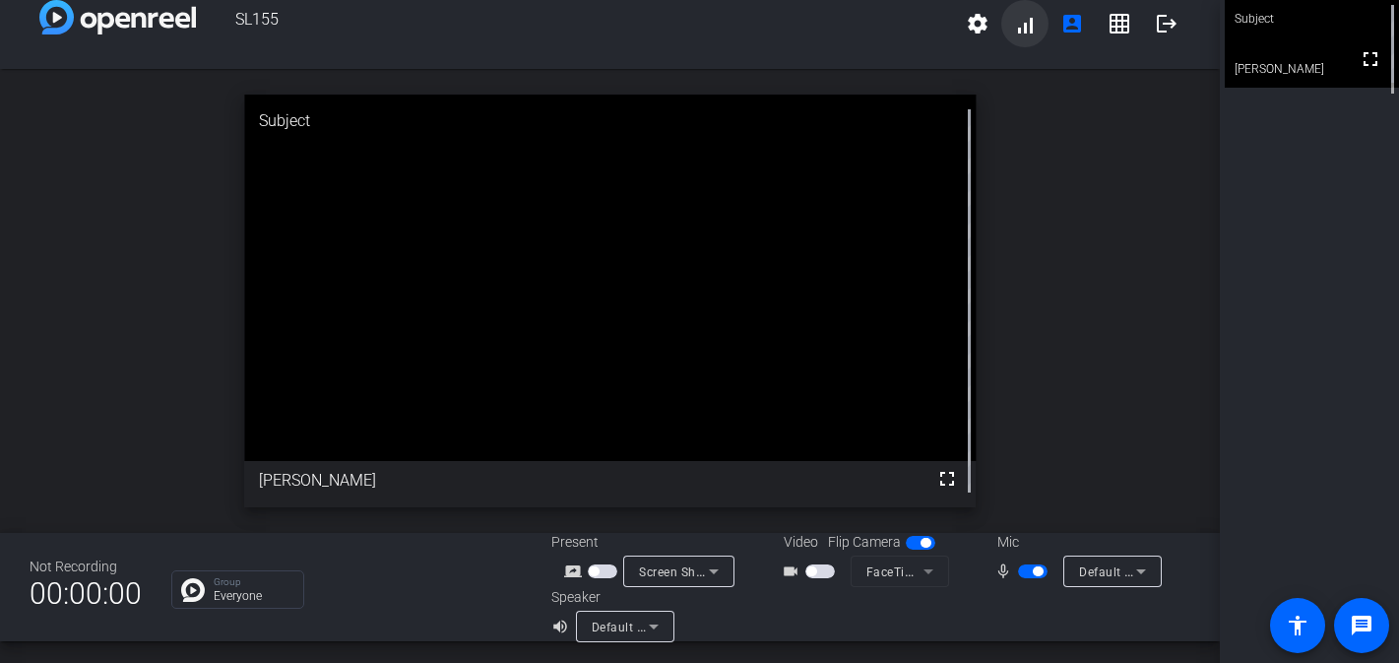
click at [1036, 26] on span at bounding box center [1025, 23] width 47 height 47
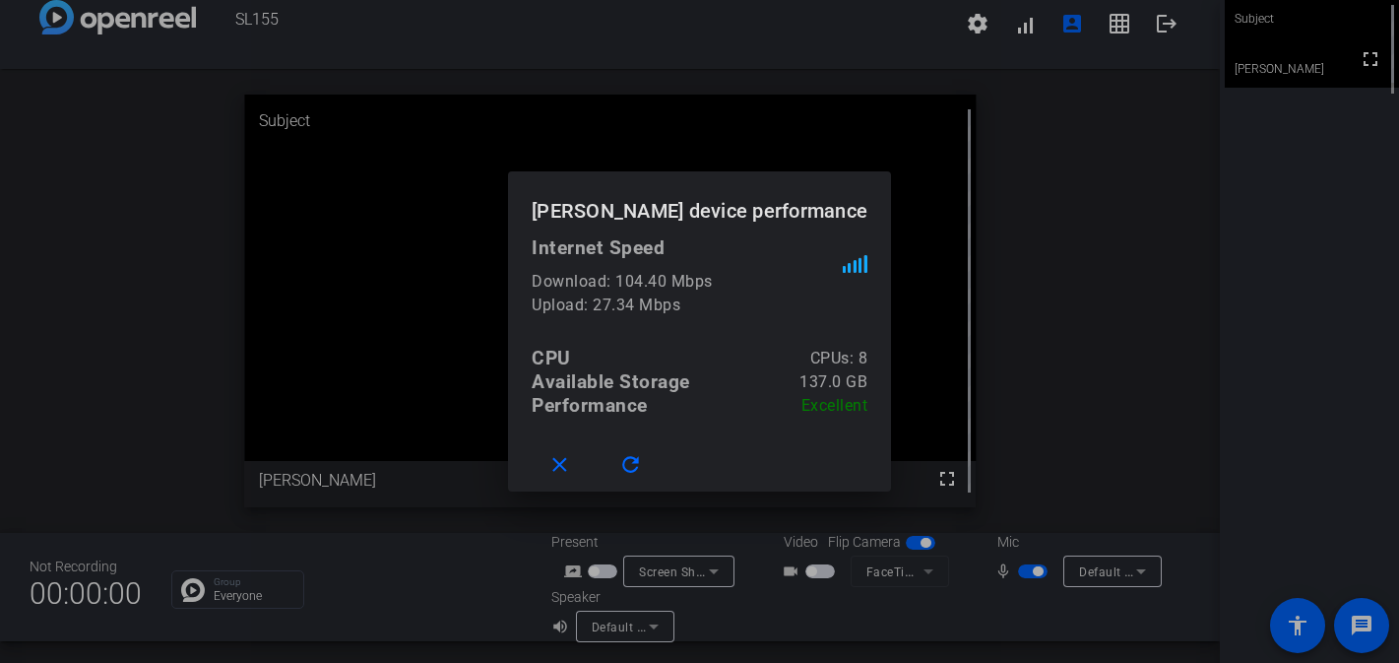
click at [1076, 30] on div at bounding box center [699, 331] width 1399 height 663
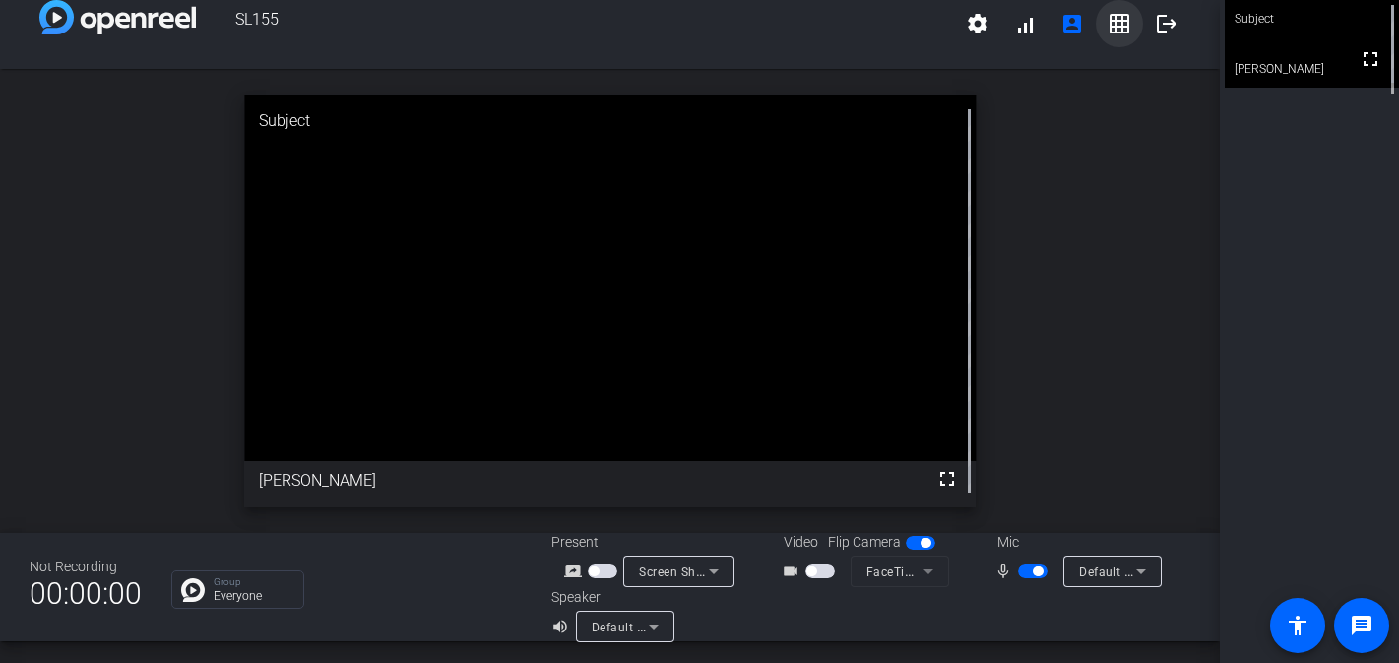
click at [1114, 28] on mat-icon "grid_on" at bounding box center [1120, 24] width 24 height 24
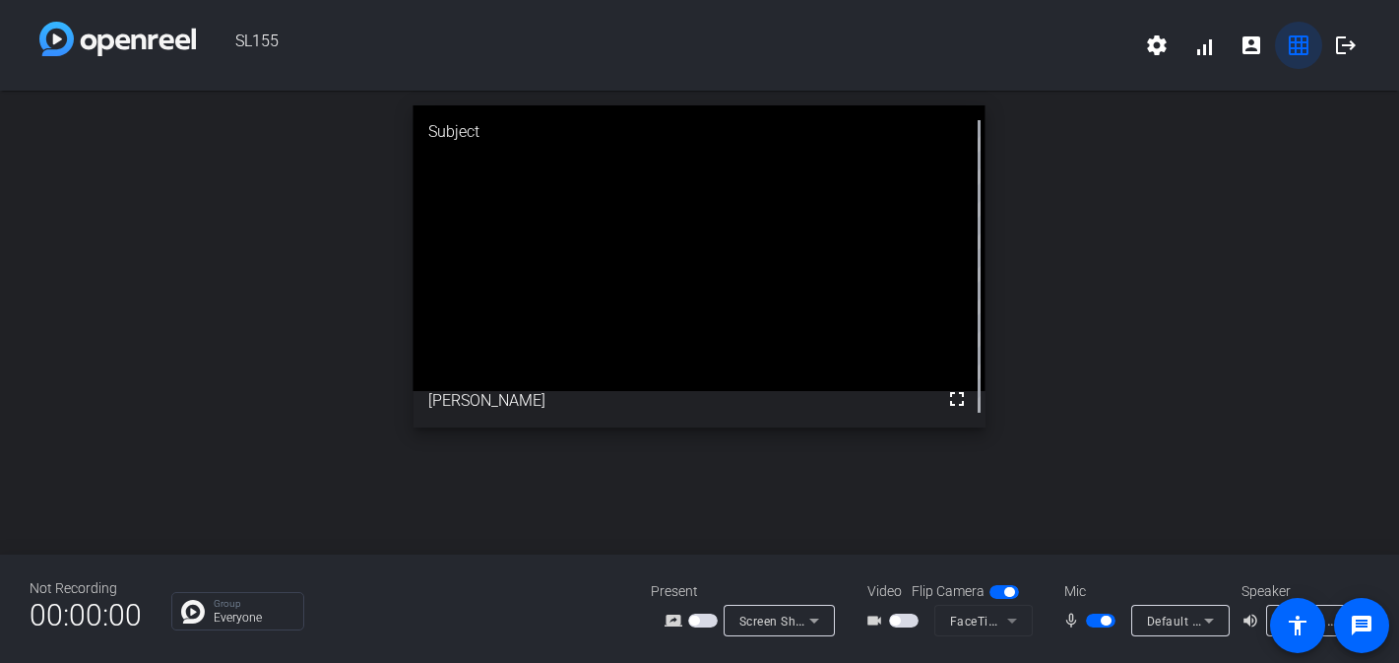
scroll to position [0, 0]
click at [1261, 52] on mat-icon "account_box" at bounding box center [1252, 45] width 24 height 24
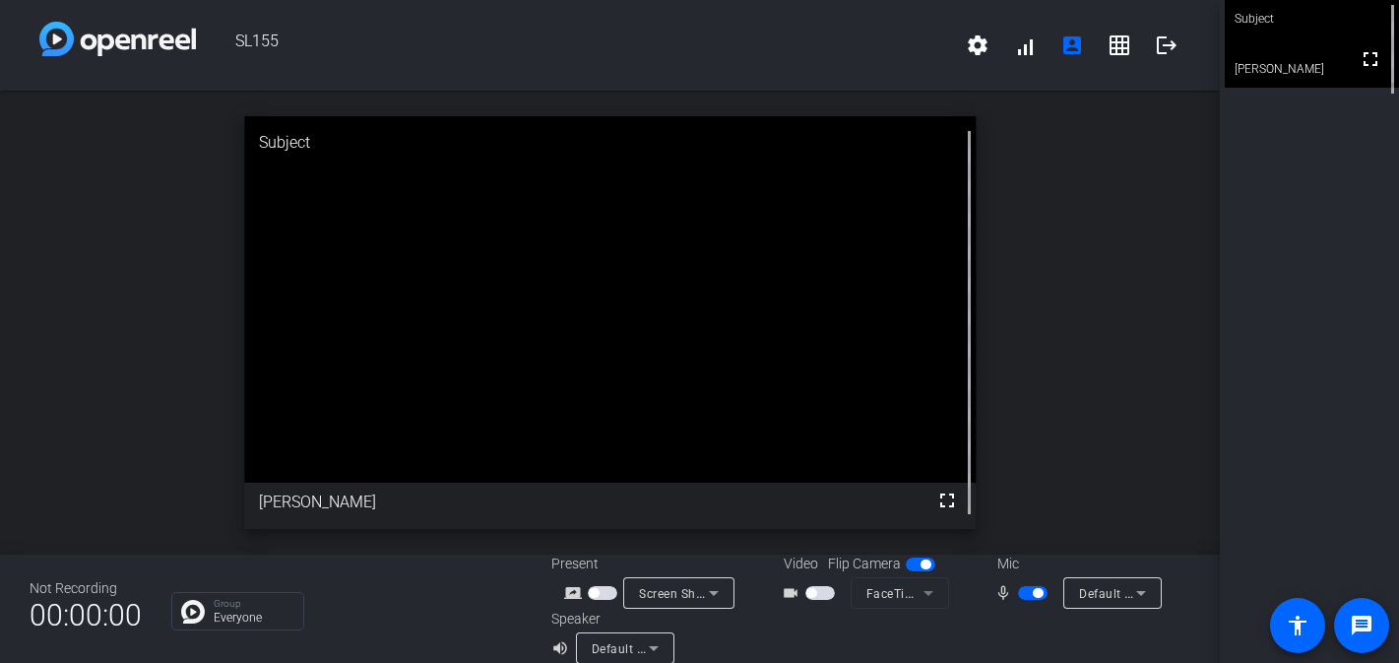
click at [939, 592] on mat-form-field "FaceTime HD Camera" at bounding box center [900, 593] width 98 height 32
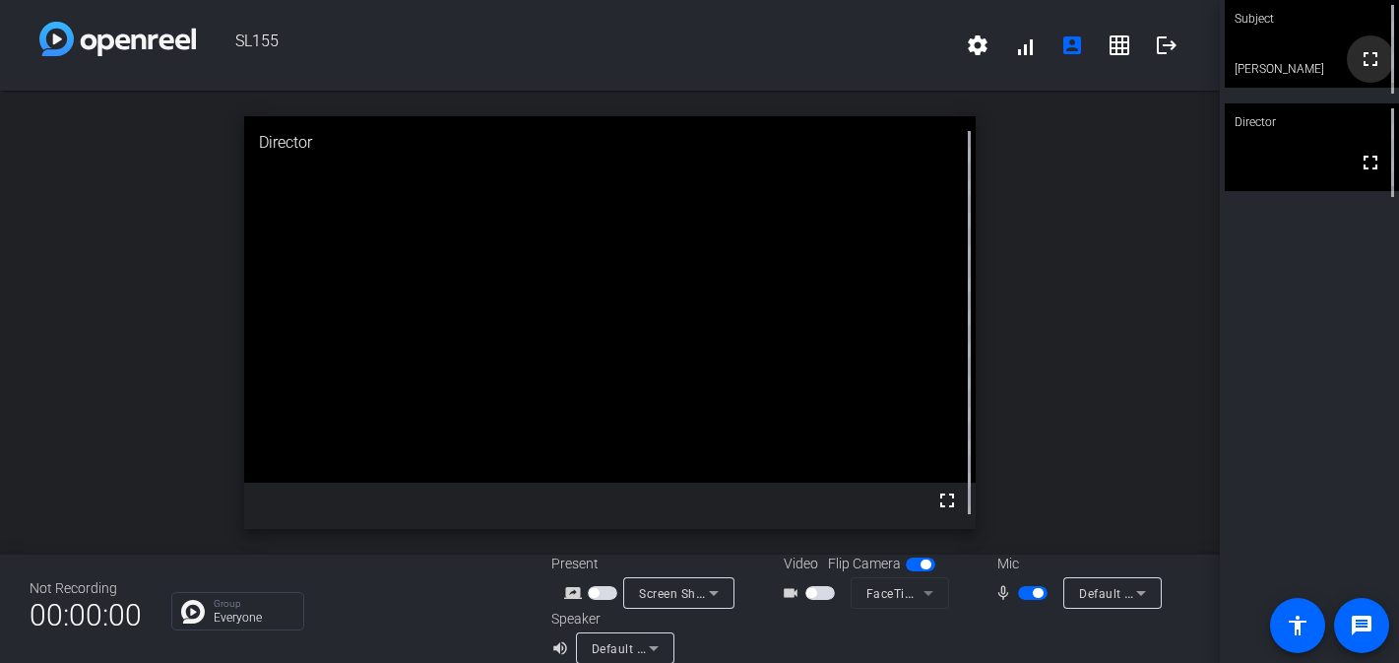
click at [1369, 70] on mat-icon "fullscreen" at bounding box center [1371, 59] width 24 height 24
click at [785, 70] on div "SL155 settings signal_cellular_alt account_box grid_on logout" at bounding box center [610, 45] width 1220 height 91
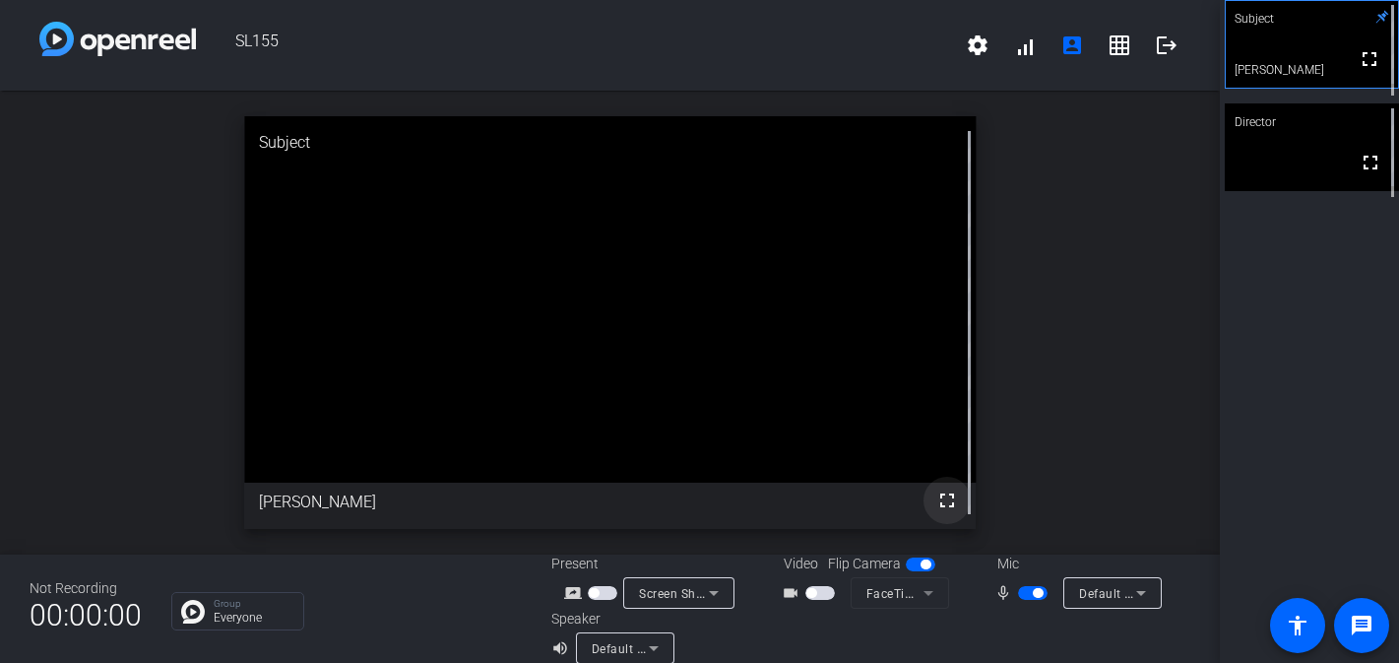
scroll to position [23, 0]
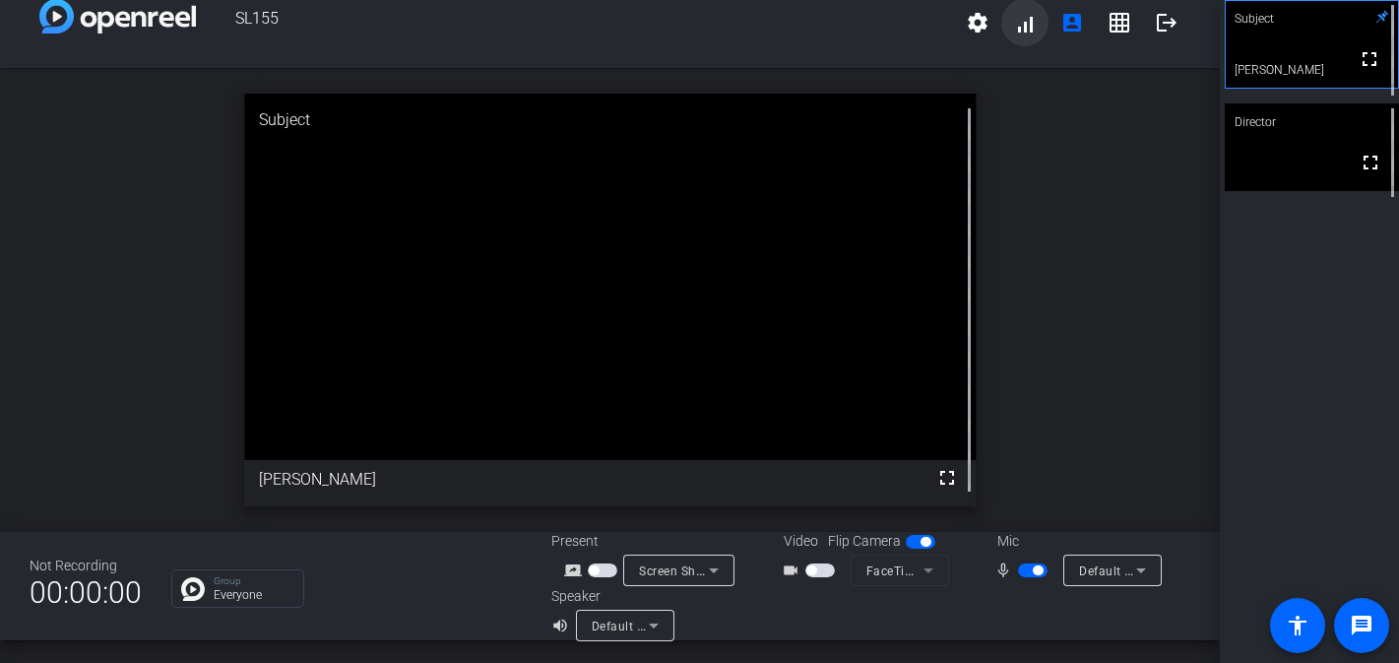
click at [1031, 30] on span at bounding box center [1025, 22] width 47 height 47
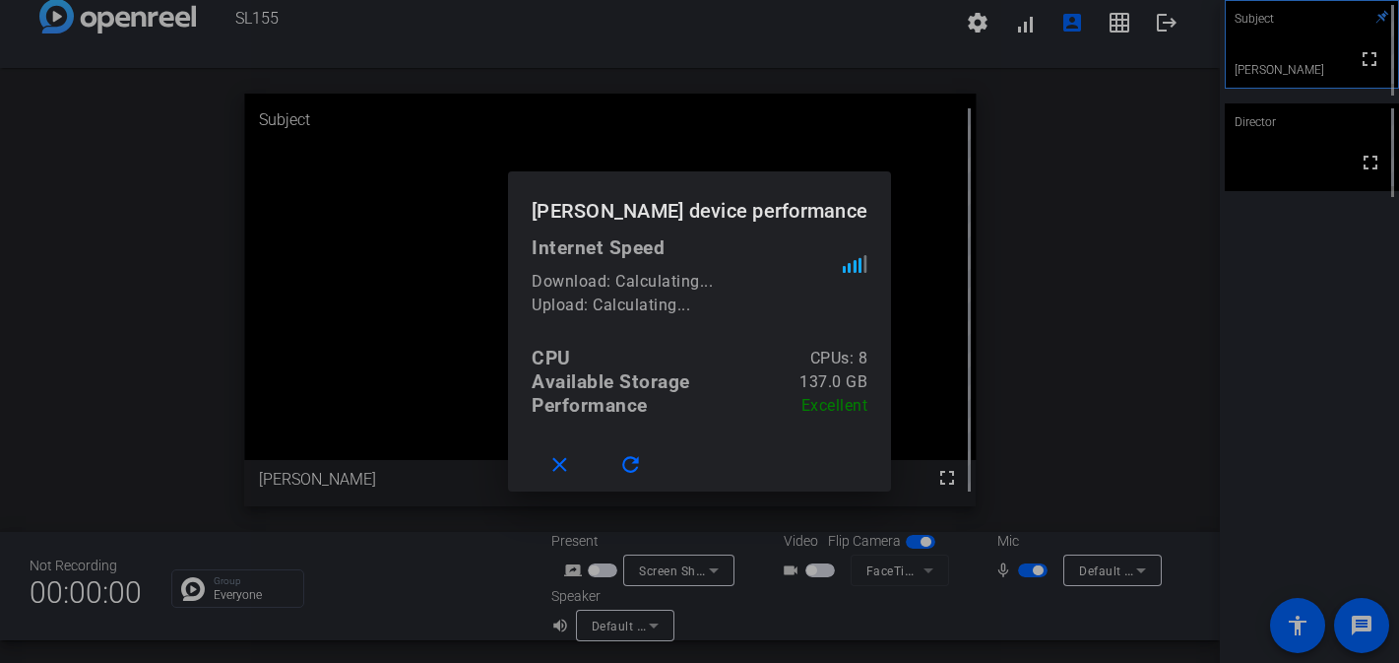
click at [1244, 70] on div at bounding box center [699, 331] width 1399 height 663
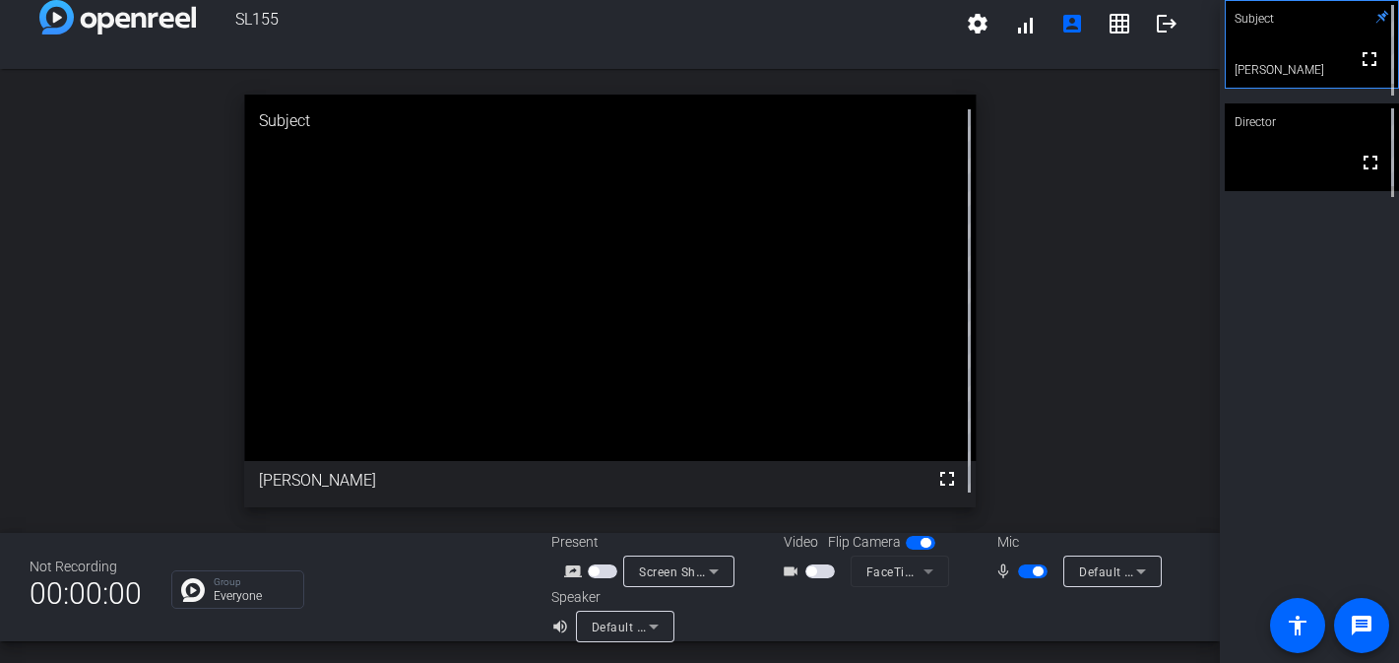
click at [1280, 76] on video at bounding box center [1312, 44] width 172 height 87
click at [1293, 148] on video at bounding box center [1312, 147] width 174 height 88
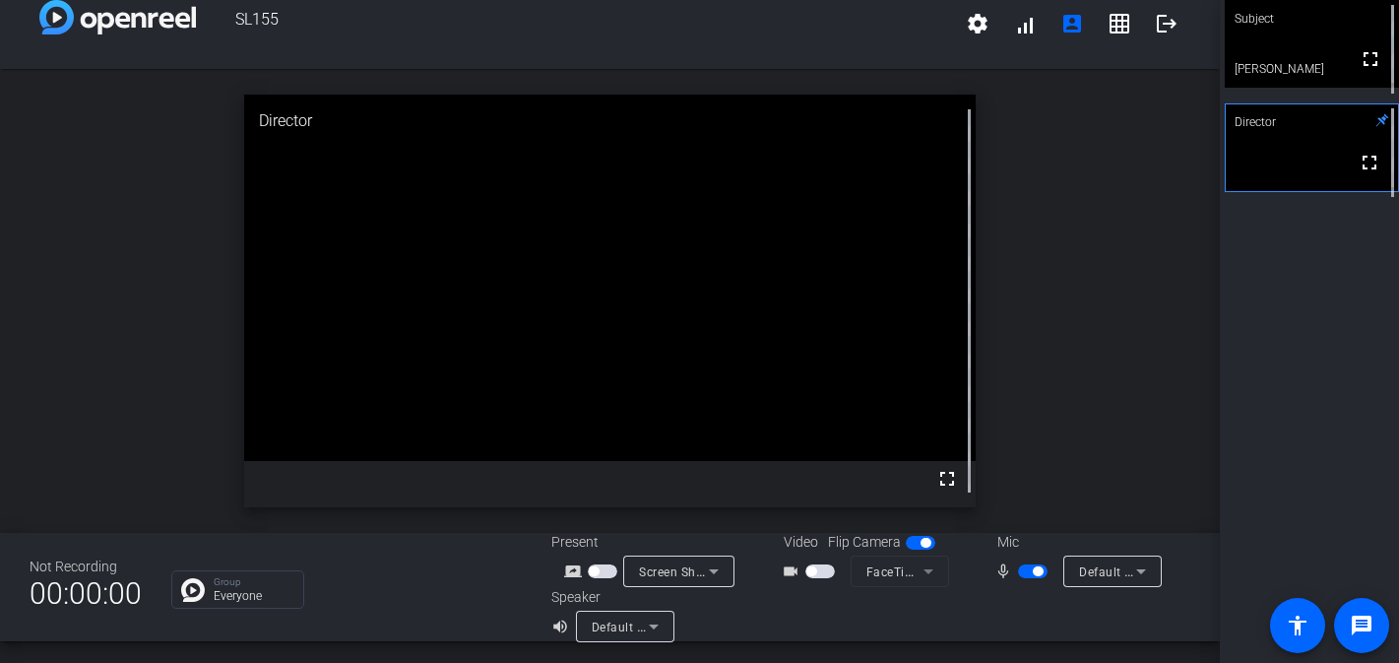
click at [925, 572] on mat-form-field "FaceTime HD Camera" at bounding box center [900, 571] width 98 height 32
click at [932, 572] on mat-form-field "FaceTime HD Camera" at bounding box center [900, 571] width 98 height 32
click at [664, 628] on icon at bounding box center [654, 627] width 24 height 24
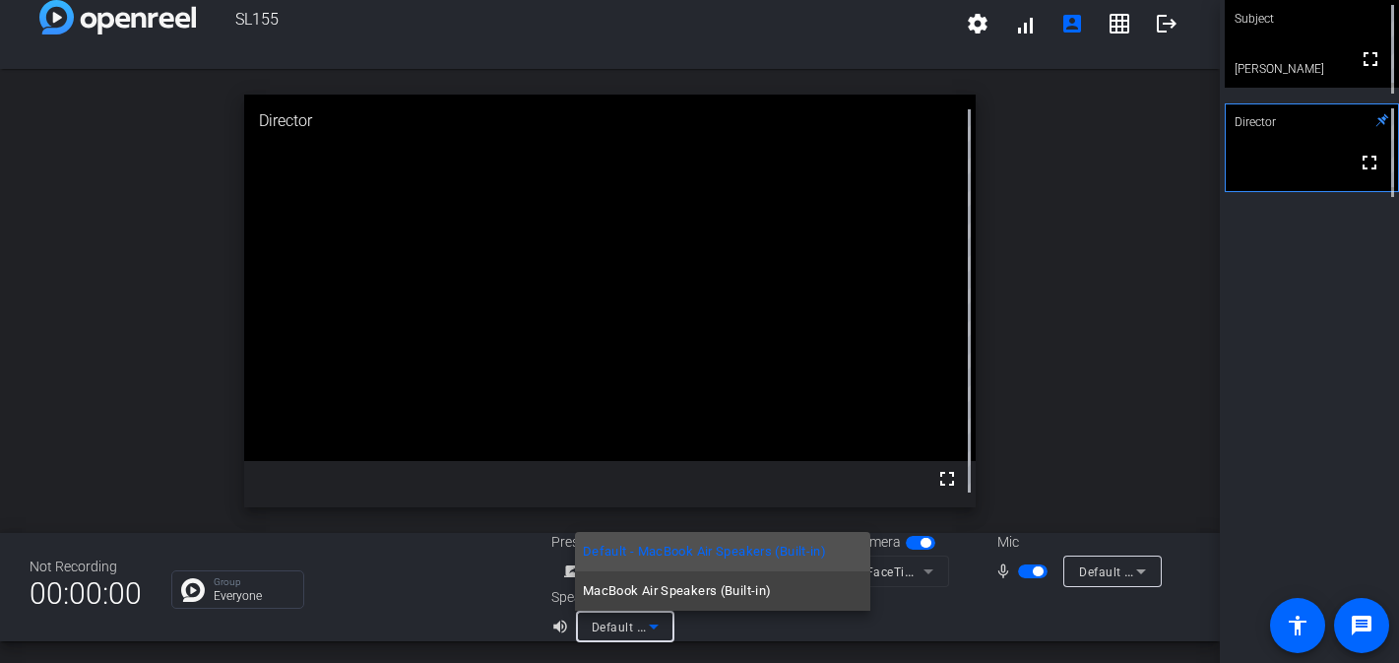
click at [704, 620] on div at bounding box center [699, 331] width 1399 height 663
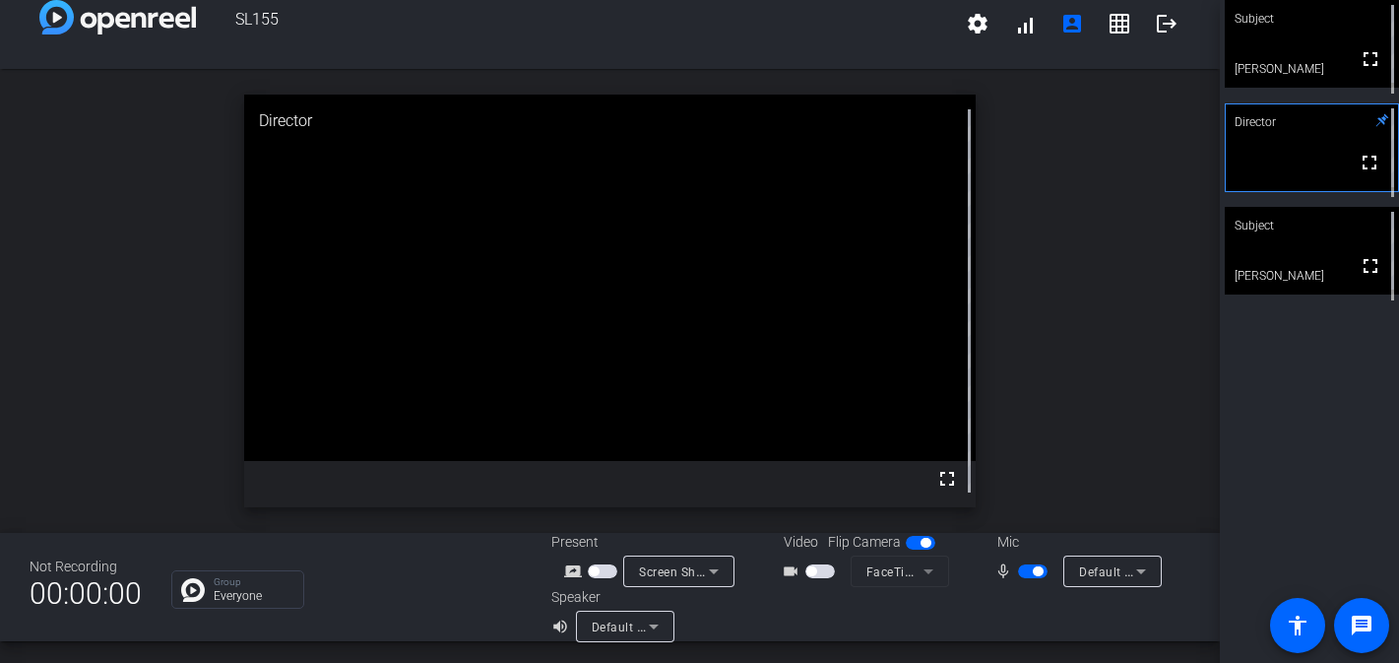
click at [1299, 50] on video at bounding box center [1312, 44] width 174 height 88
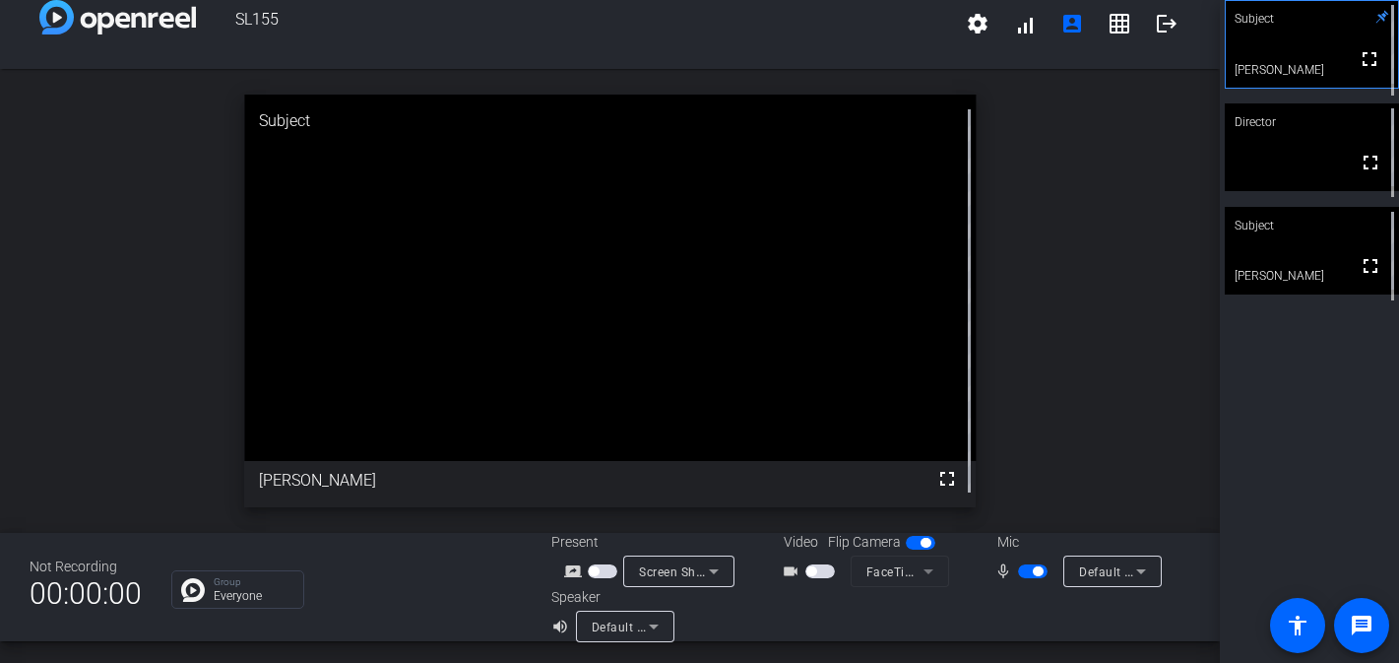
click at [821, 569] on span "button" at bounding box center [821, 571] width 30 height 14
click at [1293, 220] on div "Subject" at bounding box center [1312, 225] width 174 height 37
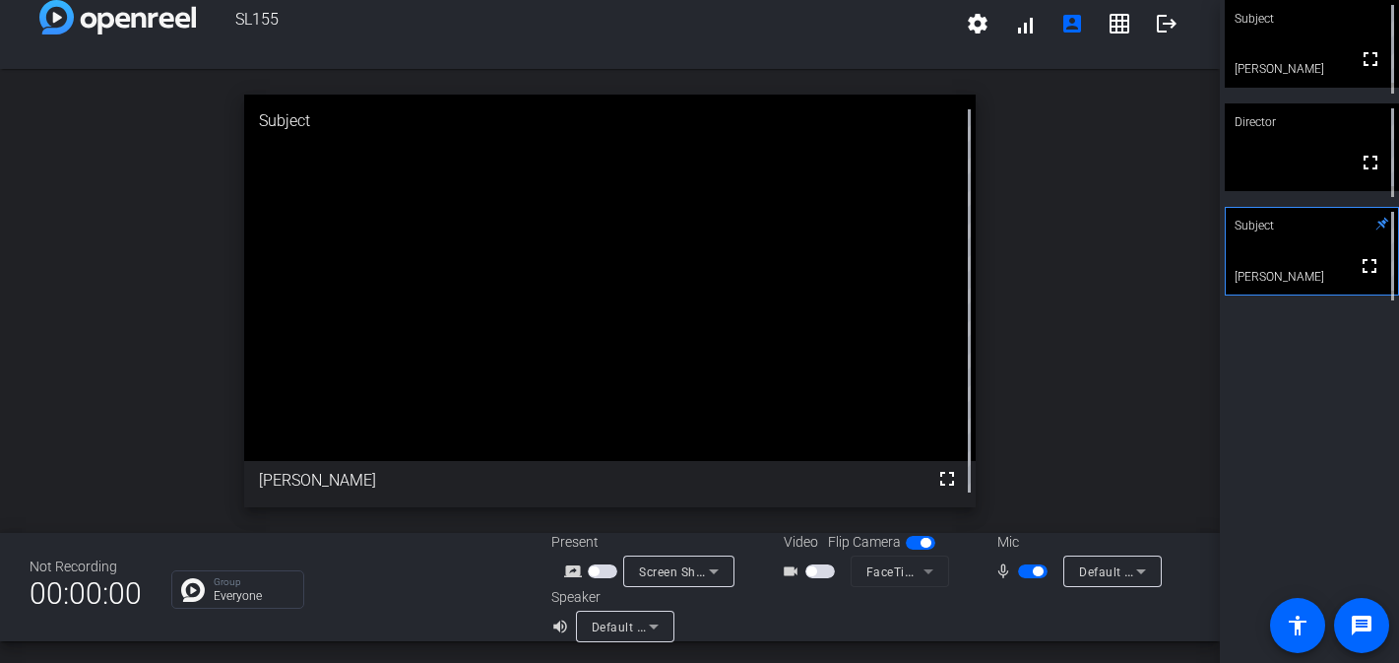
click at [808, 572] on span "button" at bounding box center [812, 571] width 10 height 10
drag, startPoint x: 810, startPoint y: 572, endPoint x: 849, endPoint y: 564, distance: 39.2
click at [849, 564] on div "videocam_outline" at bounding box center [816, 571] width 69 height 24
click at [652, 619] on icon at bounding box center [654, 627] width 24 height 24
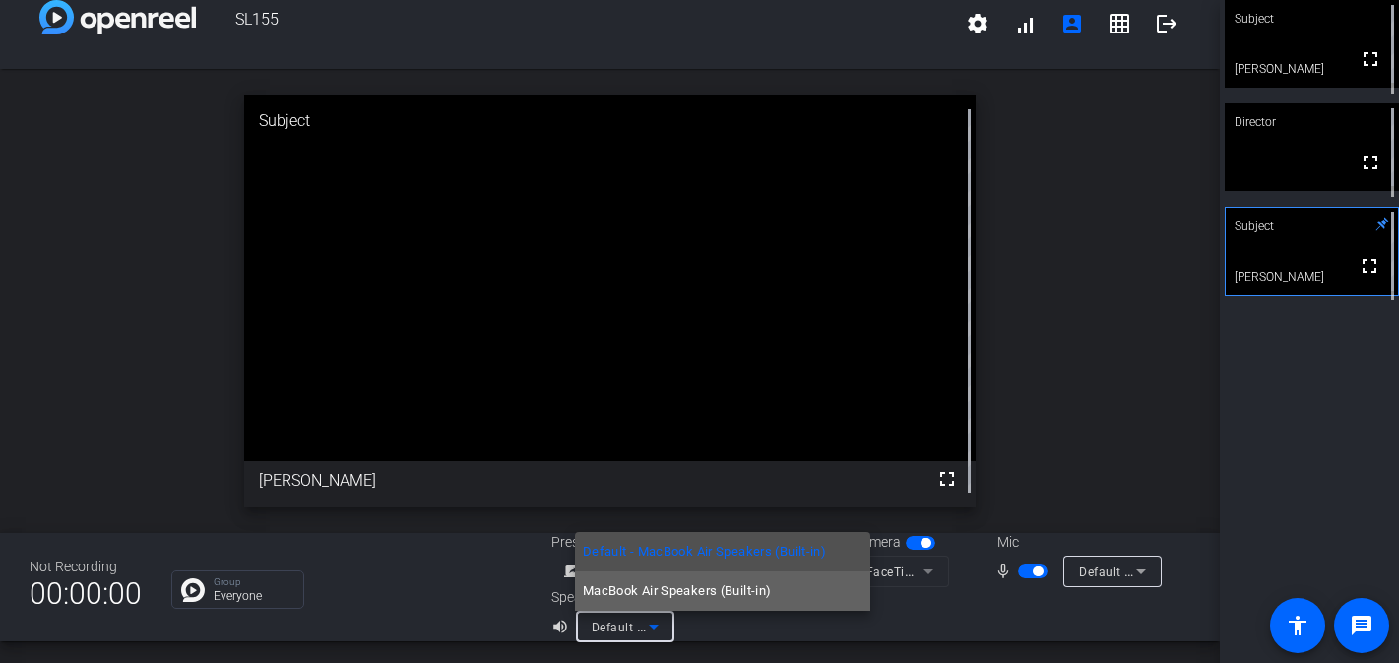
click at [735, 607] on mat-option "MacBook Air Speakers (Built-in)" at bounding box center [722, 590] width 295 height 39
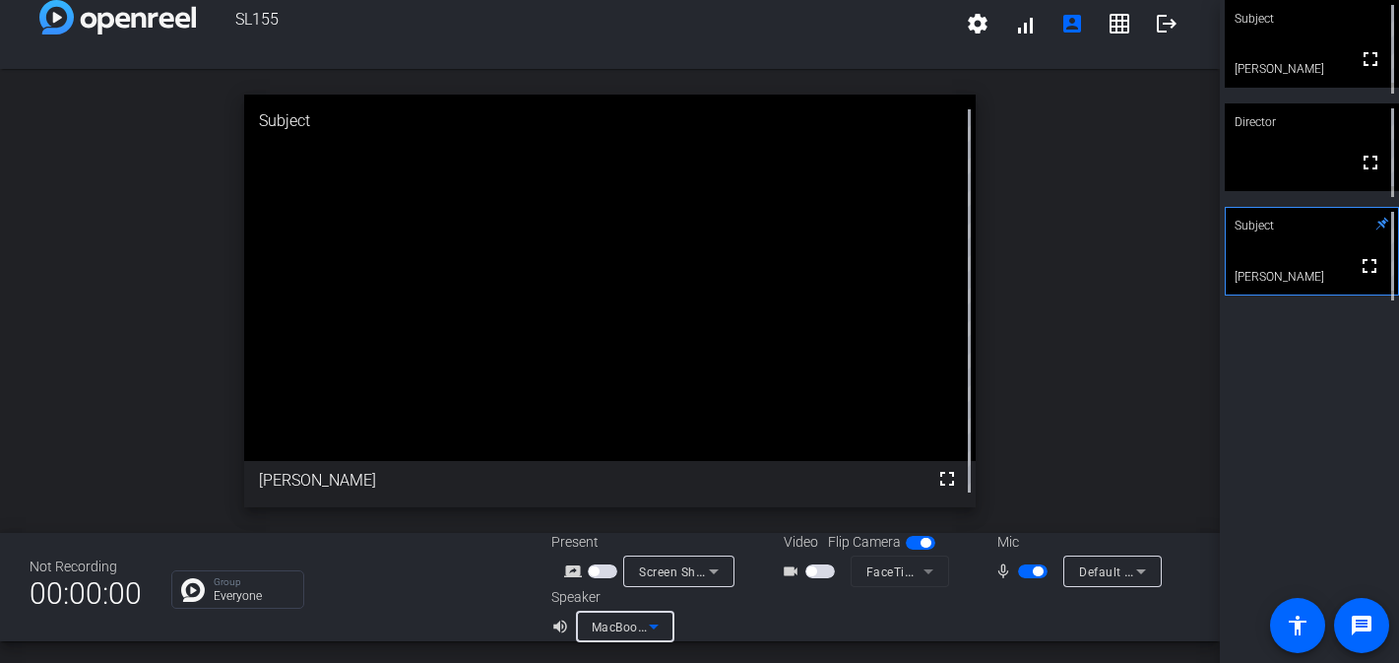
click at [658, 629] on icon at bounding box center [654, 627] width 24 height 24
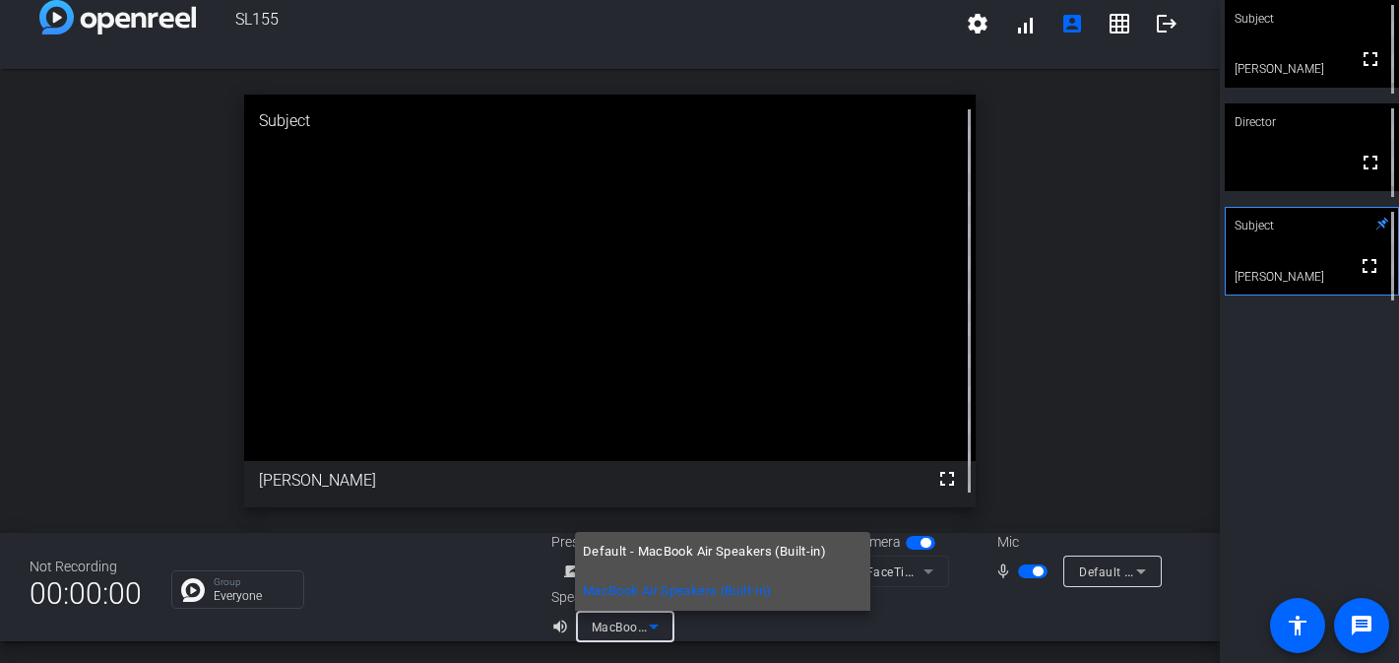
click at [656, 563] on mat-option "Default - MacBook Air Speakers (Built-in)" at bounding box center [722, 551] width 295 height 39
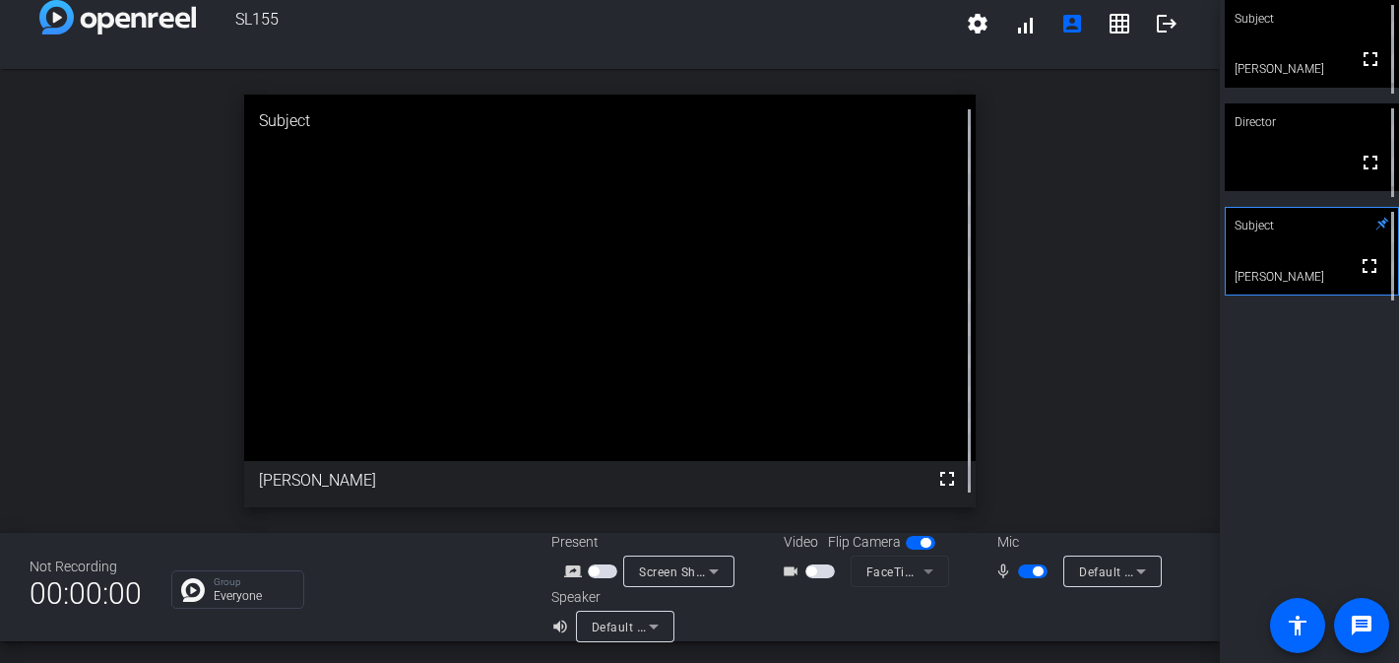
click at [864, 549] on span "Flip Camera" at bounding box center [864, 542] width 73 height 21
click at [826, 565] on span "button" at bounding box center [821, 571] width 30 height 14
click at [859, 576] on mat-form-field "FaceTime HD Camera" at bounding box center [900, 571] width 98 height 32
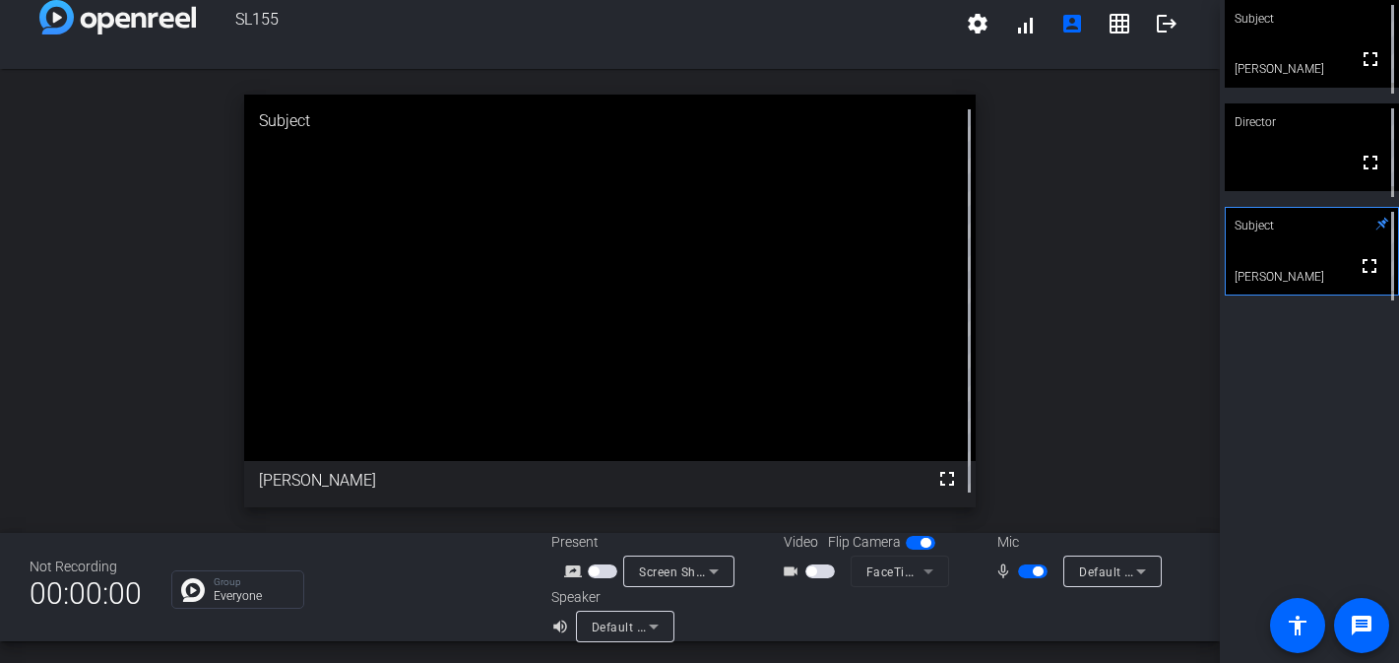
click at [904, 574] on mat-form-field "FaceTime HD Camera" at bounding box center [900, 571] width 98 height 32
click at [934, 566] on mat-form-field "FaceTime HD Camera" at bounding box center [900, 571] width 98 height 32
click at [930, 546] on span "button" at bounding box center [921, 543] width 30 height 14
click at [928, 546] on span "button" at bounding box center [921, 543] width 30 height 14
click at [931, 572] on mat-form-field "FaceTime HD Camera" at bounding box center [900, 571] width 98 height 32
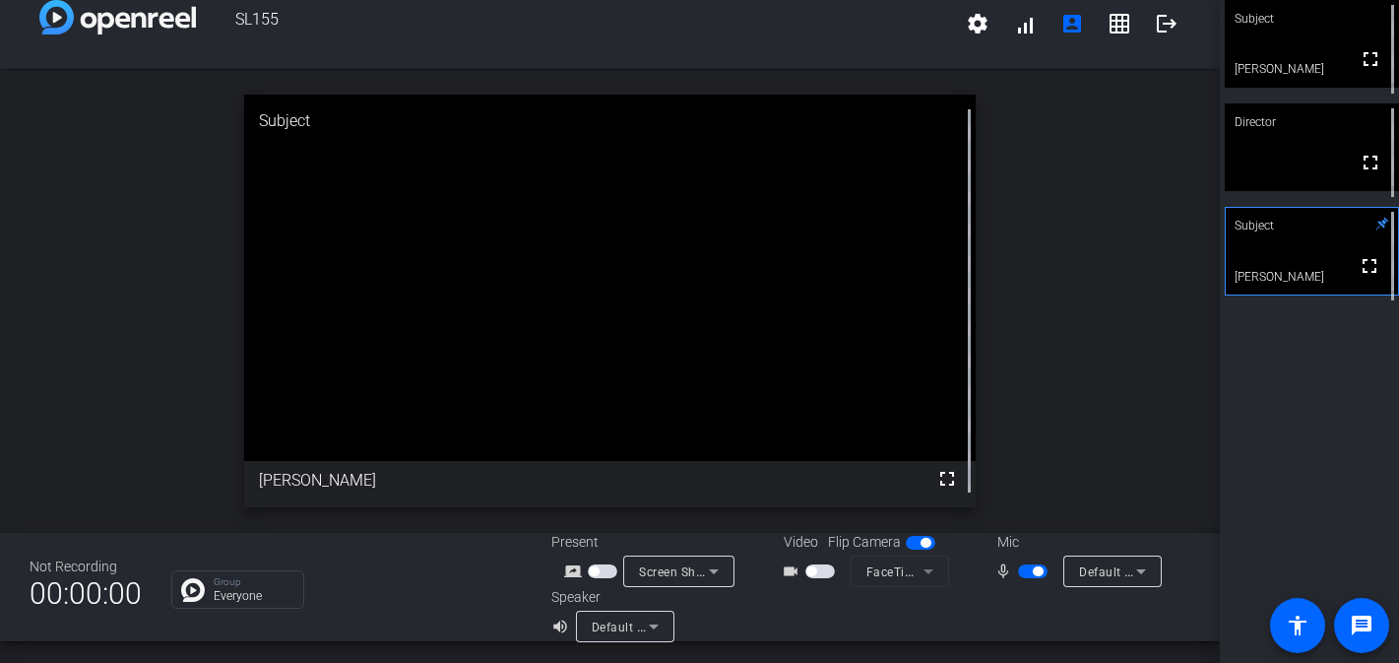
click at [913, 570] on mat-form-field "FaceTime HD Camera" at bounding box center [900, 571] width 98 height 32
click at [838, 567] on div "videocam_outline" at bounding box center [816, 571] width 69 height 24
click at [819, 567] on span "button" at bounding box center [821, 571] width 30 height 14
click at [877, 567] on mat-form-field "FaceTime HD Camera" at bounding box center [900, 571] width 98 height 32
click at [816, 570] on span "button" at bounding box center [821, 571] width 30 height 14
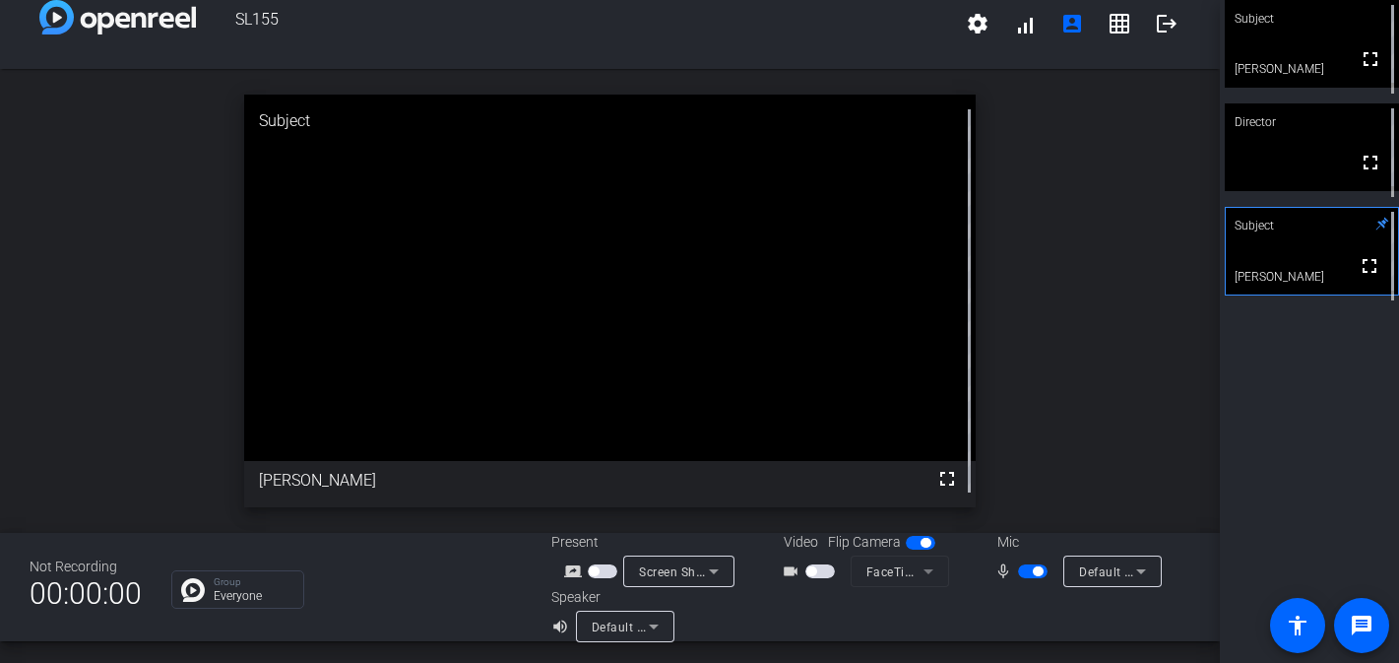
click at [863, 577] on mat-form-field "FaceTime HD Camera" at bounding box center [900, 571] width 98 height 32
click at [900, 563] on mat-form-field "FaceTime HD Camera" at bounding box center [900, 571] width 98 height 32
click at [652, 625] on icon at bounding box center [654, 626] width 10 height 5
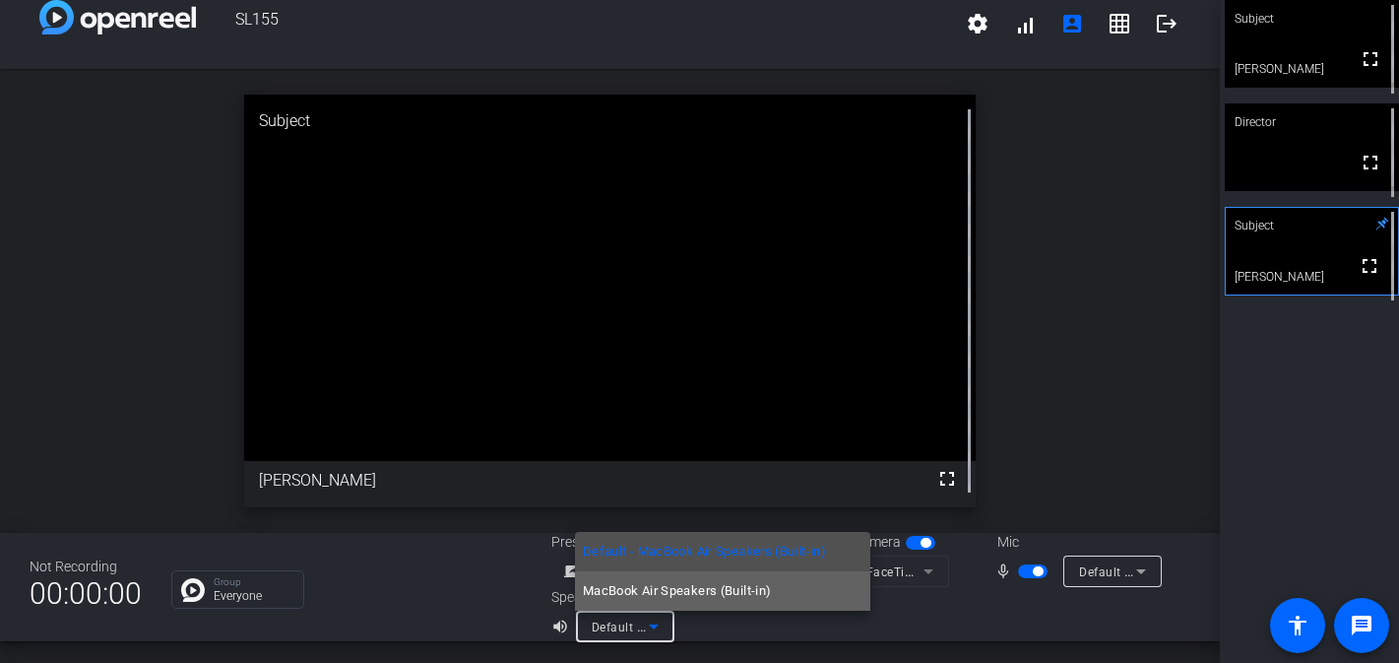
click at [741, 598] on span "MacBook Air Speakers (Built-in)" at bounding box center [677, 591] width 189 height 24
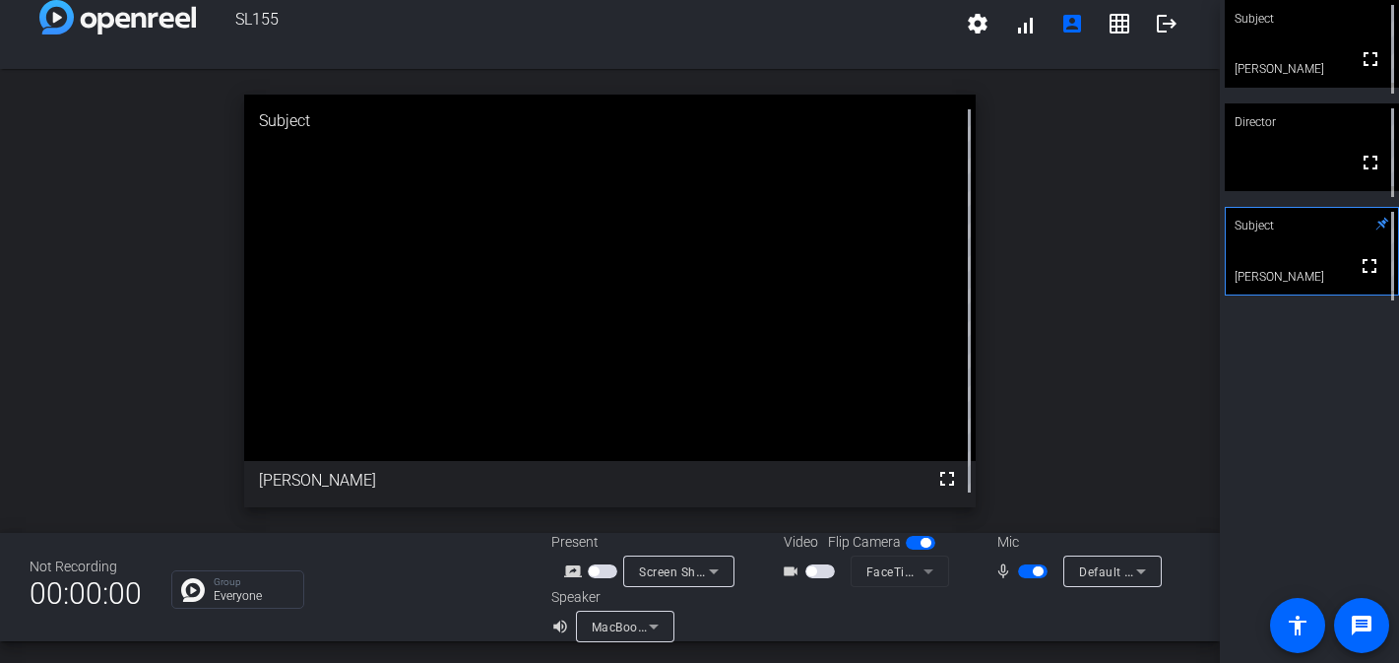
click at [862, 568] on mat-form-field "FaceTime HD Camera" at bounding box center [900, 571] width 98 height 32
click at [603, 570] on span "button" at bounding box center [603, 571] width 30 height 14
click at [1010, 548] on div "Mic" at bounding box center [1076, 542] width 197 height 21
click at [1071, 566] on div "Default - MacBook Air Microphone (Built-in)" at bounding box center [1113, 571] width 98 height 32
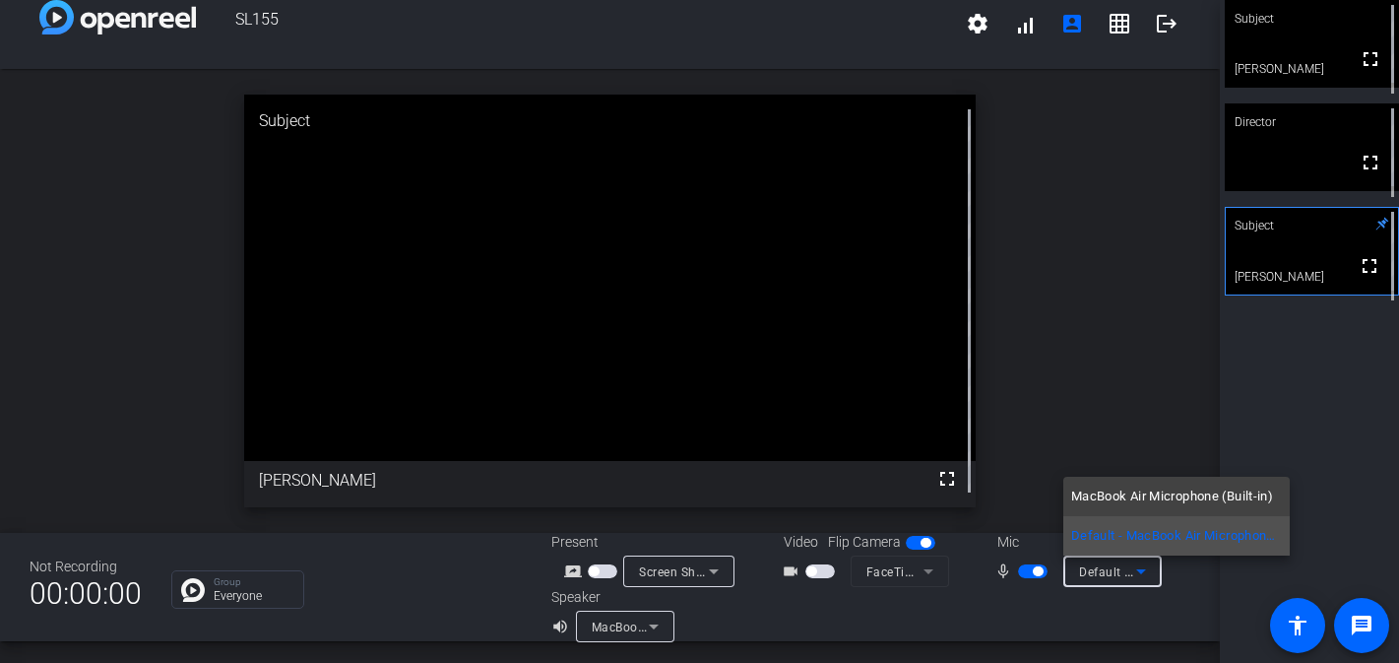
click at [1071, 566] on div at bounding box center [699, 331] width 1399 height 663
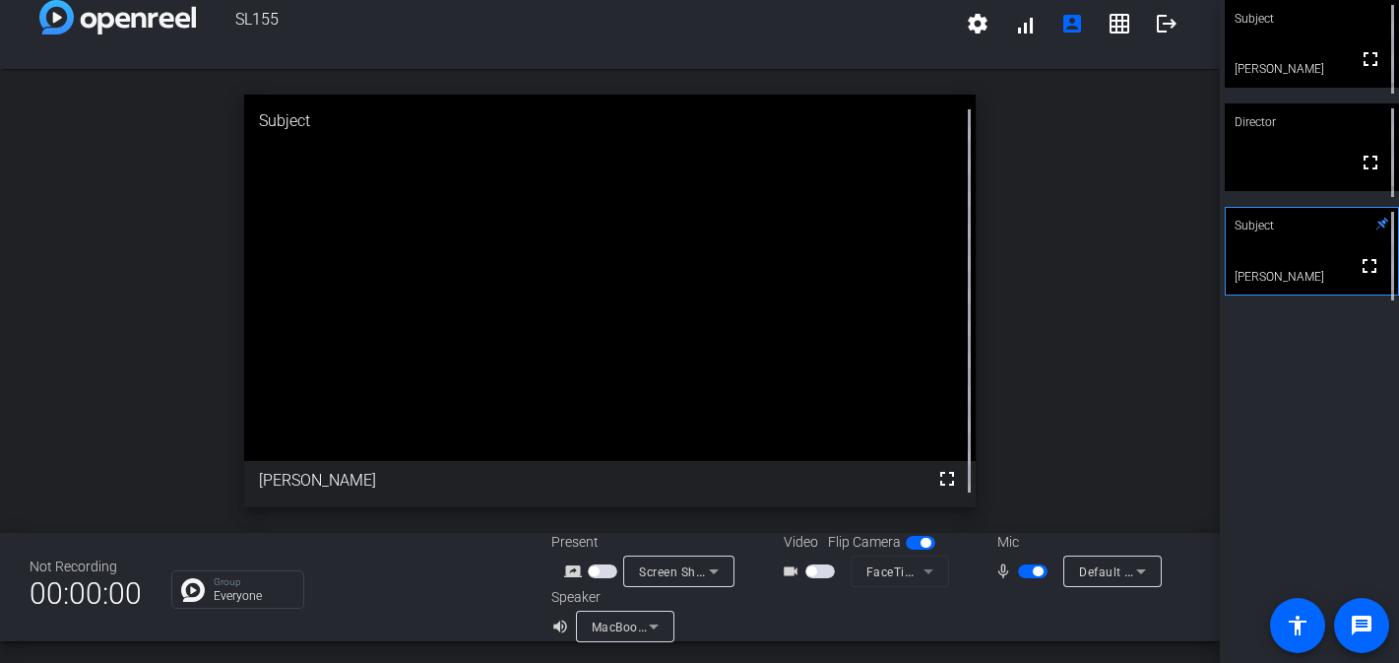
click at [823, 572] on span "button" at bounding box center [821, 571] width 30 height 14
click at [979, 21] on mat-icon "settings" at bounding box center [978, 24] width 24 height 24
click at [1147, 242] on div at bounding box center [699, 331] width 1399 height 663
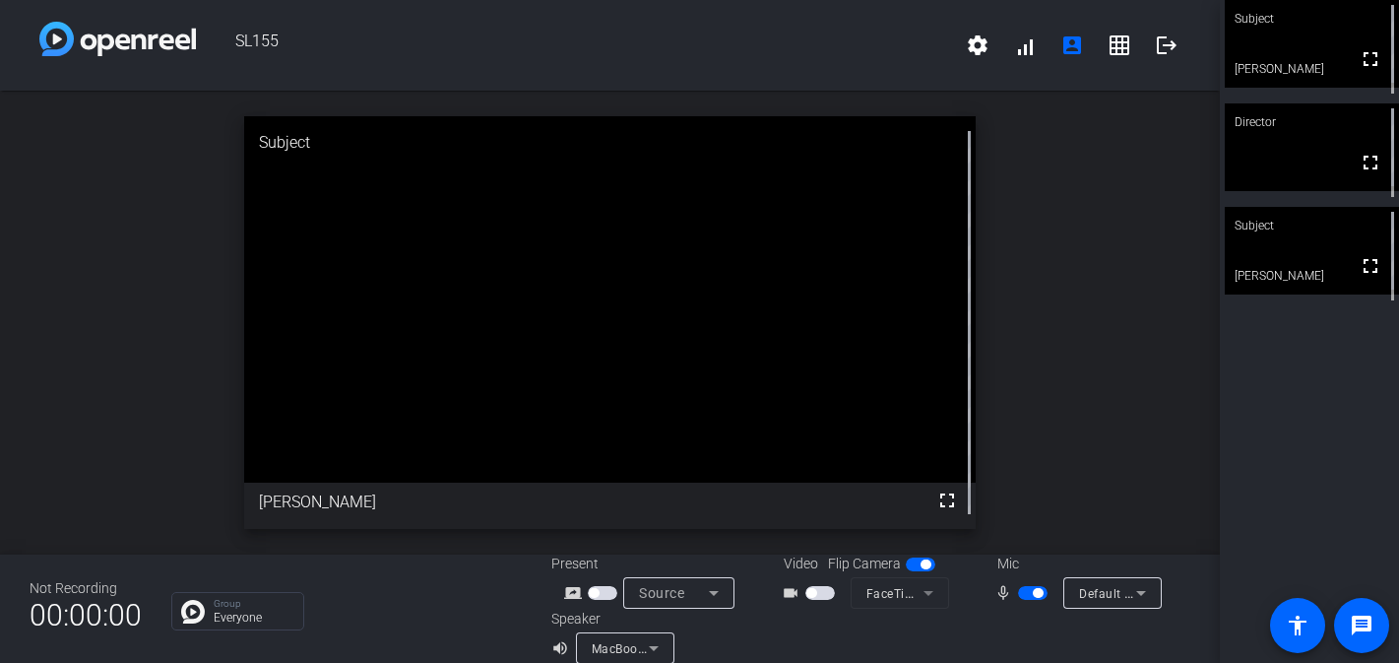
click at [1262, 60] on video at bounding box center [1312, 44] width 174 height 88
click at [1262, 60] on video at bounding box center [1312, 44] width 172 height 87
click at [1150, 585] on icon at bounding box center [1142, 593] width 24 height 24
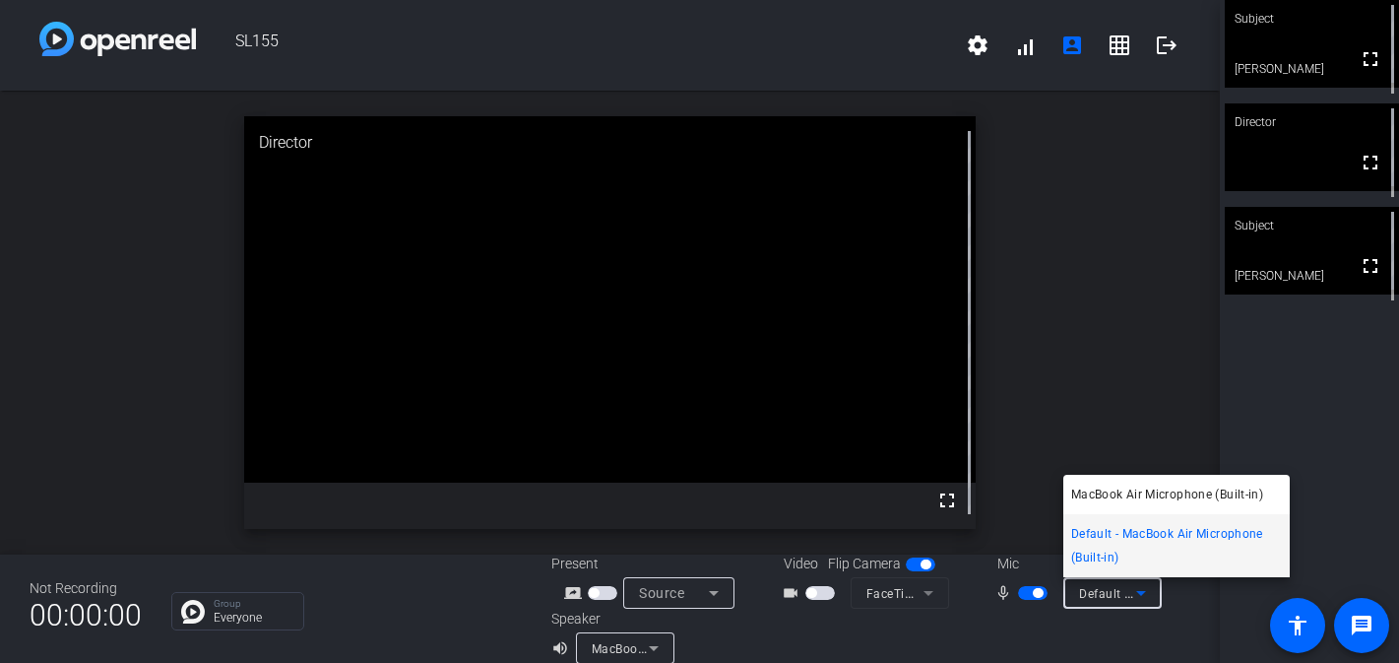
click at [1150, 585] on div at bounding box center [699, 331] width 1399 height 663
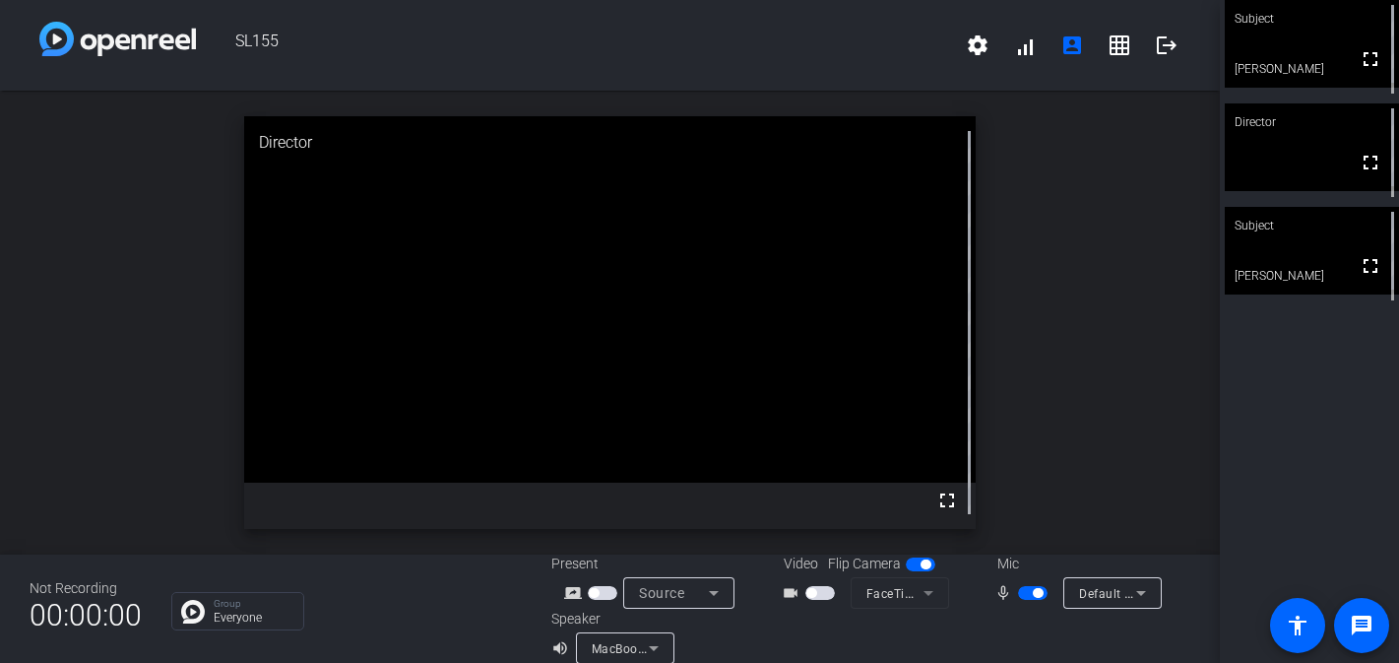
click at [880, 586] on mat-form-field "FaceTime HD Camera" at bounding box center [900, 593] width 98 height 32
click at [823, 596] on span "button" at bounding box center [821, 593] width 30 height 14
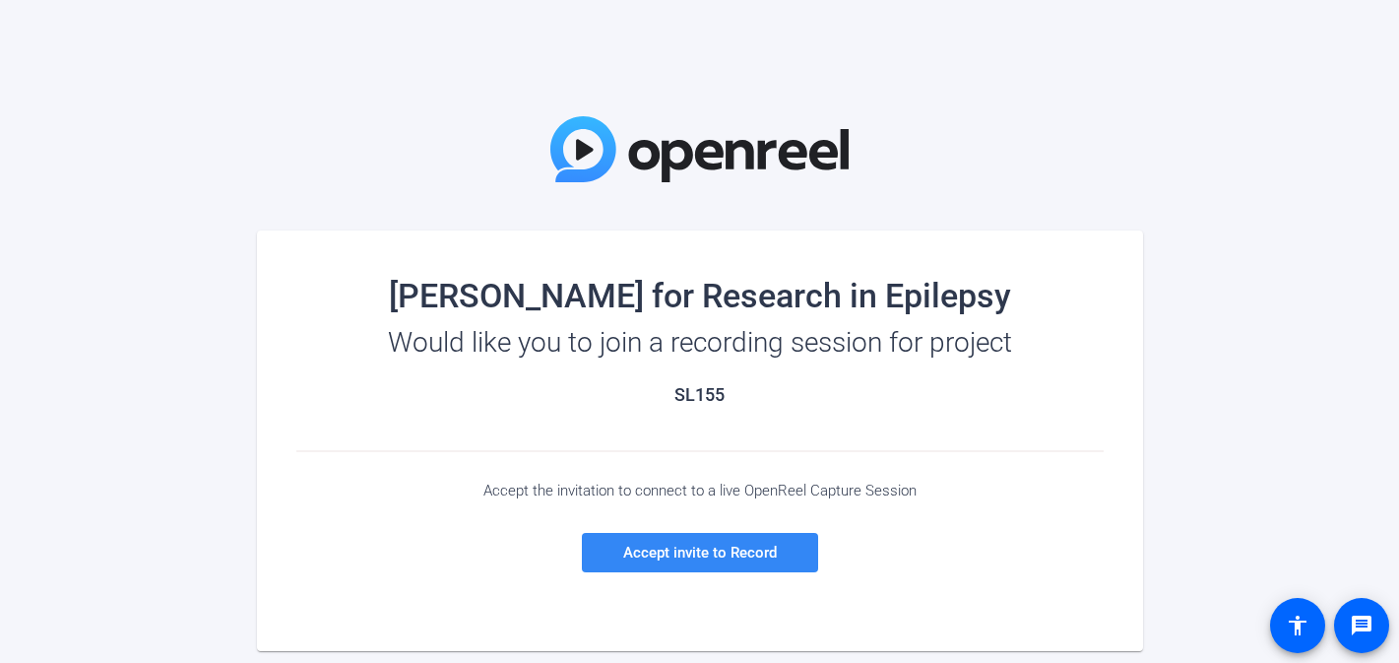
click at [686, 546] on span "Accept invite to Record" at bounding box center [700, 553] width 154 height 18
click at [630, 549] on span "Accept invite to Record" at bounding box center [700, 553] width 154 height 18
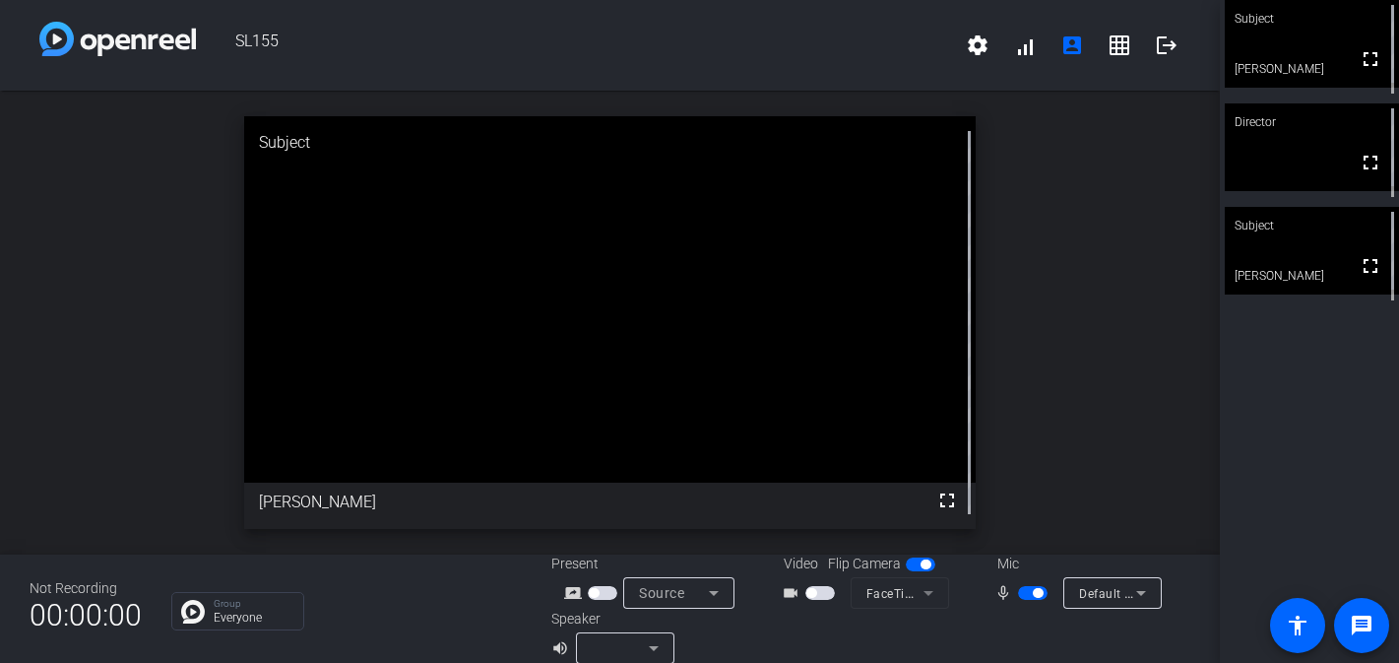
scroll to position [23, 0]
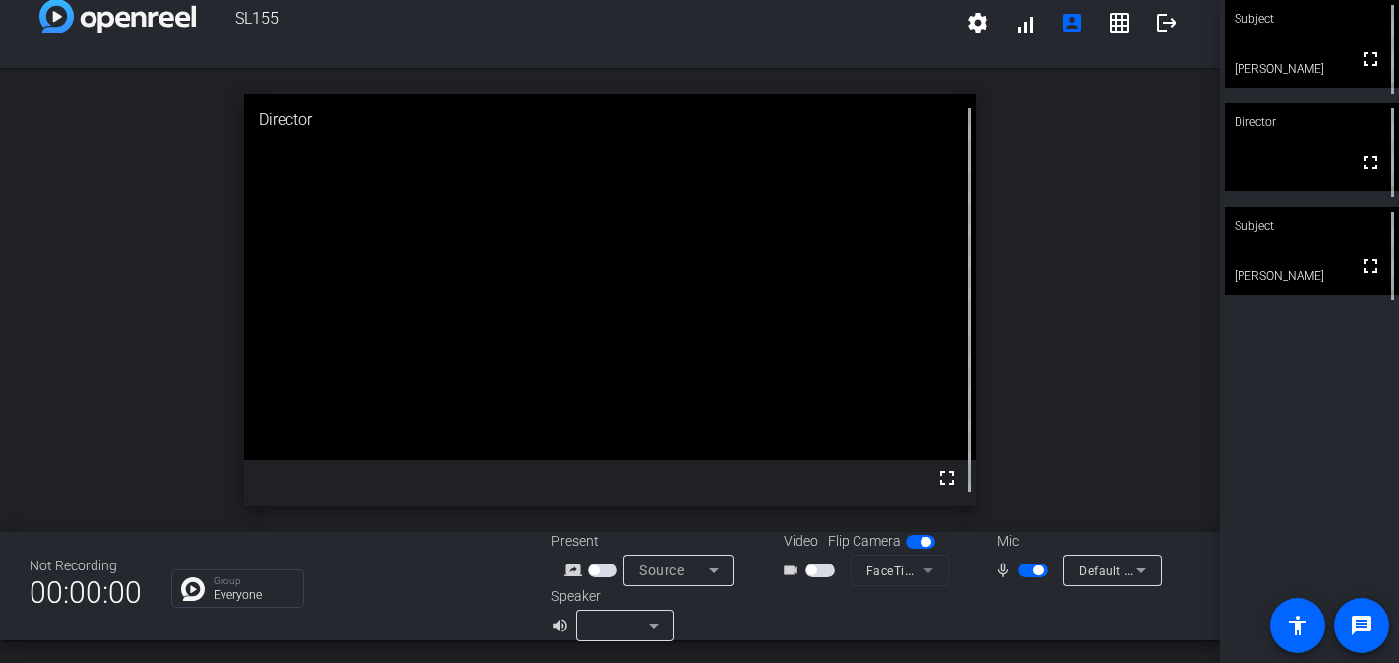
click at [661, 619] on icon at bounding box center [654, 626] width 24 height 24
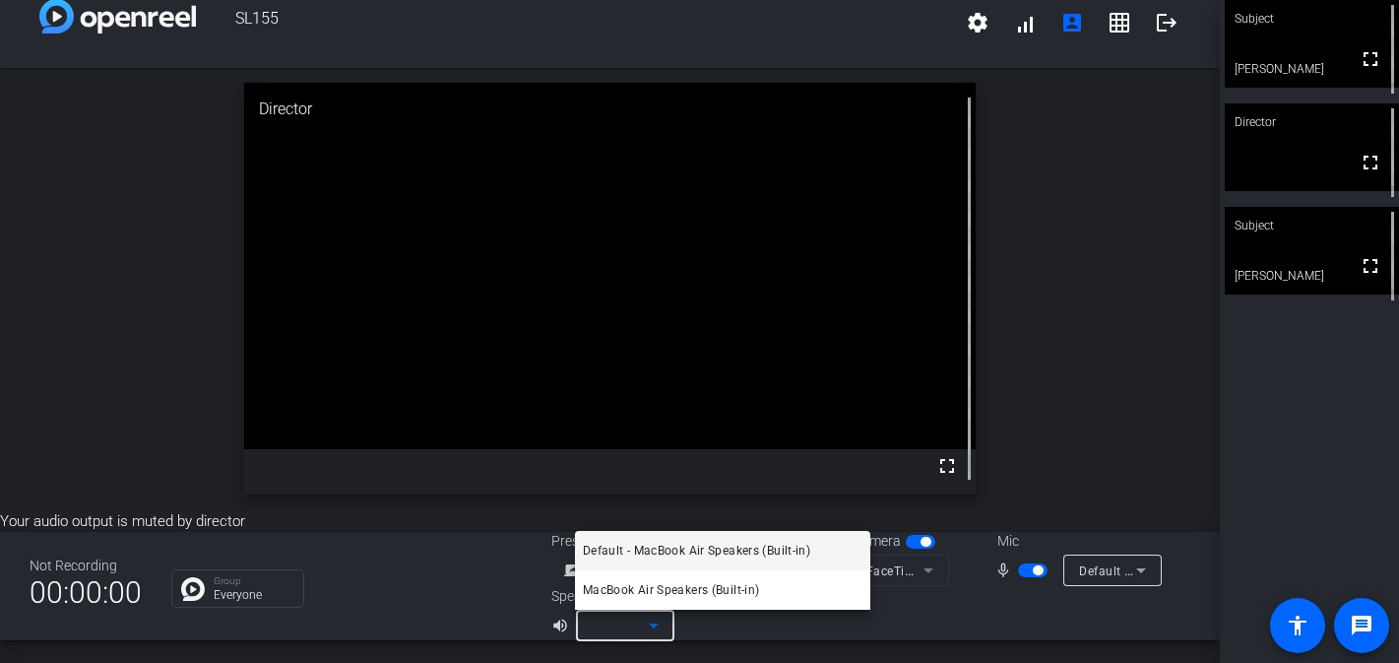
click at [691, 628] on div at bounding box center [699, 331] width 1399 height 663
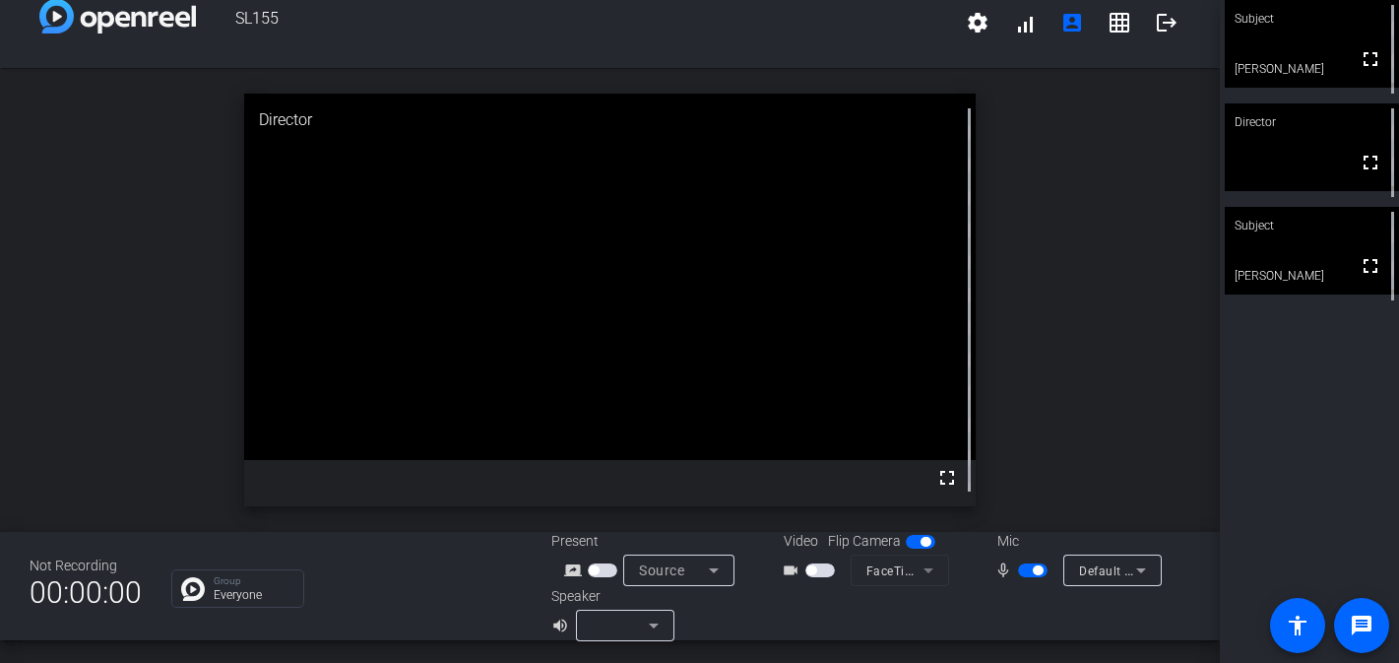
click at [638, 625] on div at bounding box center [620, 626] width 57 height 24
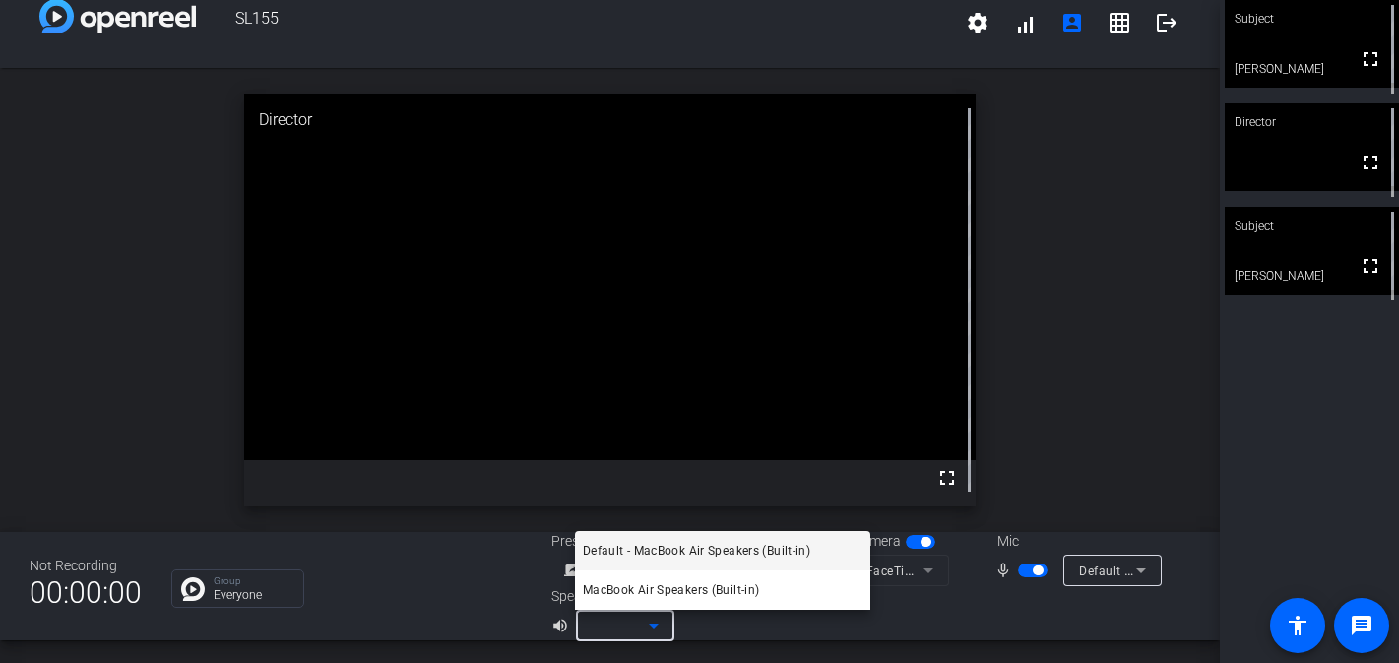
click at [657, 553] on span "Default - MacBook Air Speakers (Built-in)" at bounding box center [696, 551] width 227 height 24
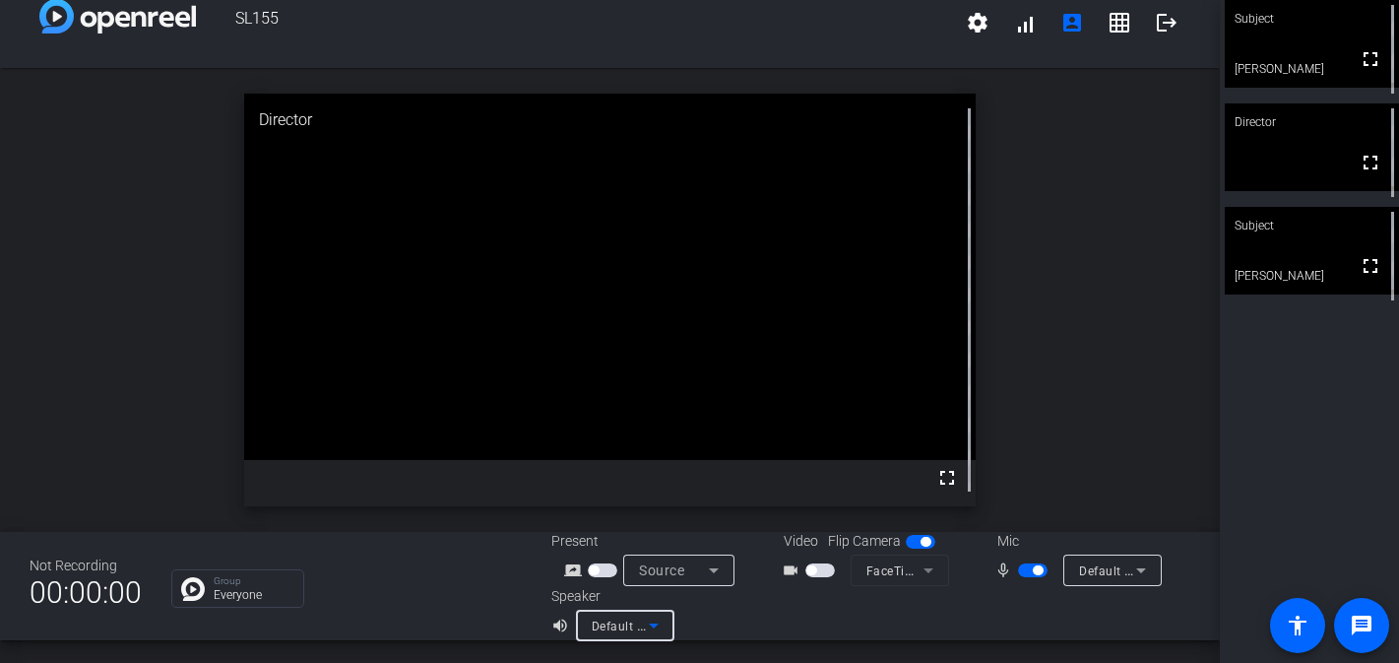
click at [140, 489] on div "open_in_new Director fullscreen" at bounding box center [610, 300] width 1220 height 464
click at [1035, 572] on span "button" at bounding box center [1038, 570] width 10 height 10
click at [1035, 572] on span "button" at bounding box center [1033, 570] width 30 height 14
click at [1128, 560] on div "Default - MacBook Air Microphone (Built-in)" at bounding box center [1107, 570] width 57 height 25
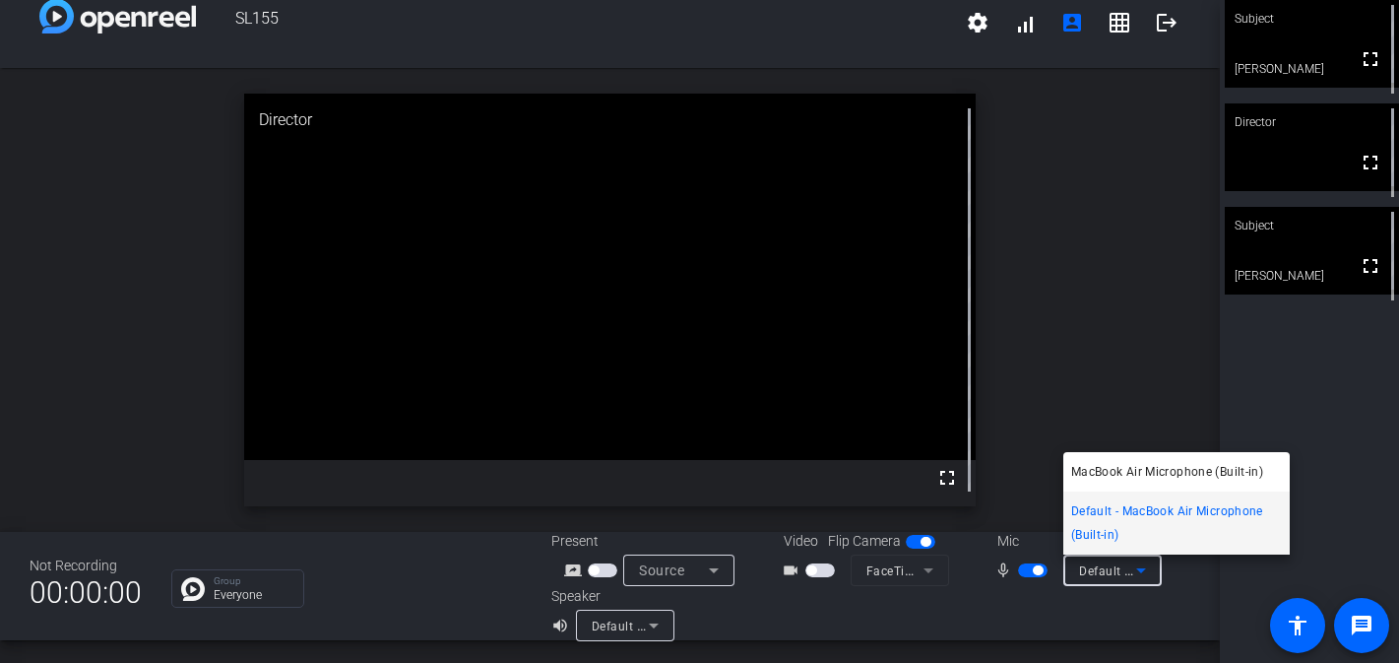
click at [1119, 310] on div at bounding box center [699, 331] width 1399 height 663
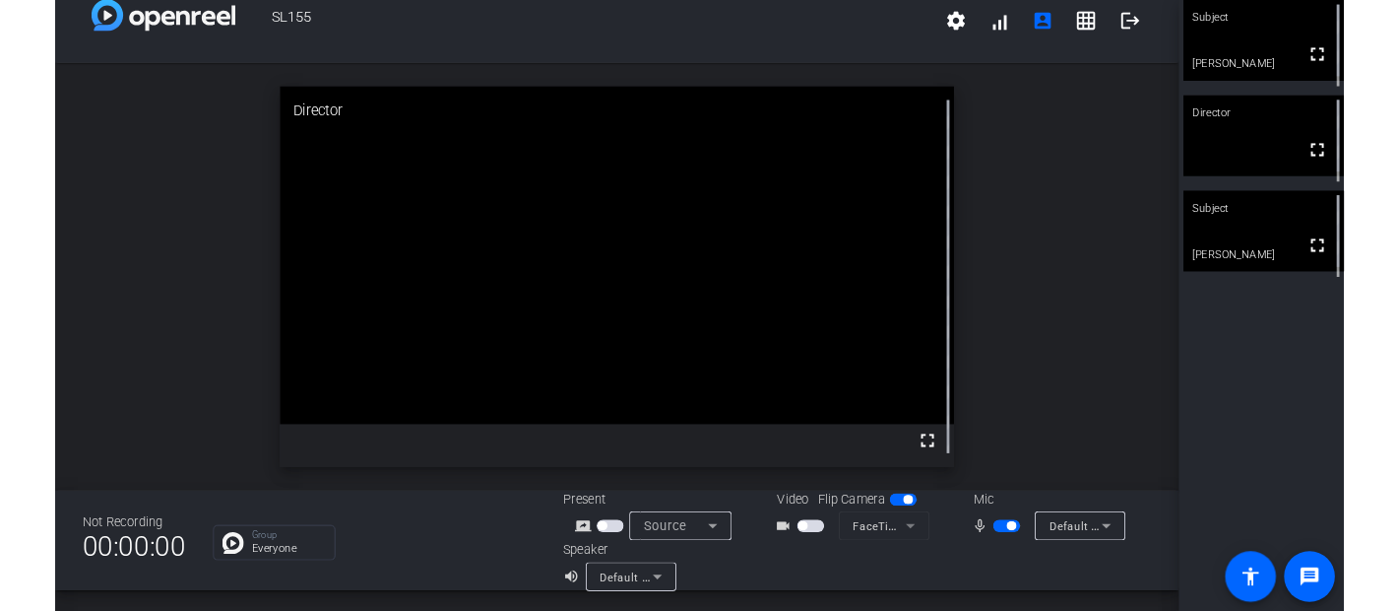
scroll to position [0, 0]
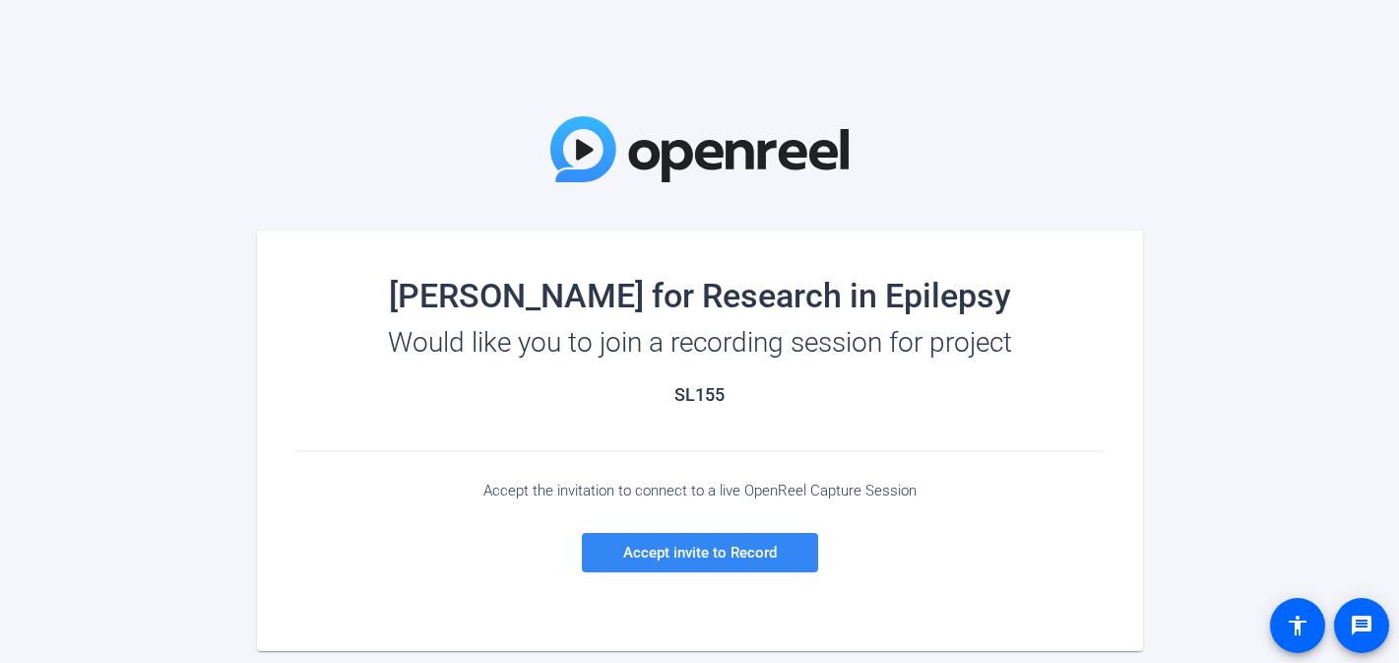
click at [707, 553] on span "Accept invite to Record" at bounding box center [700, 553] width 154 height 18
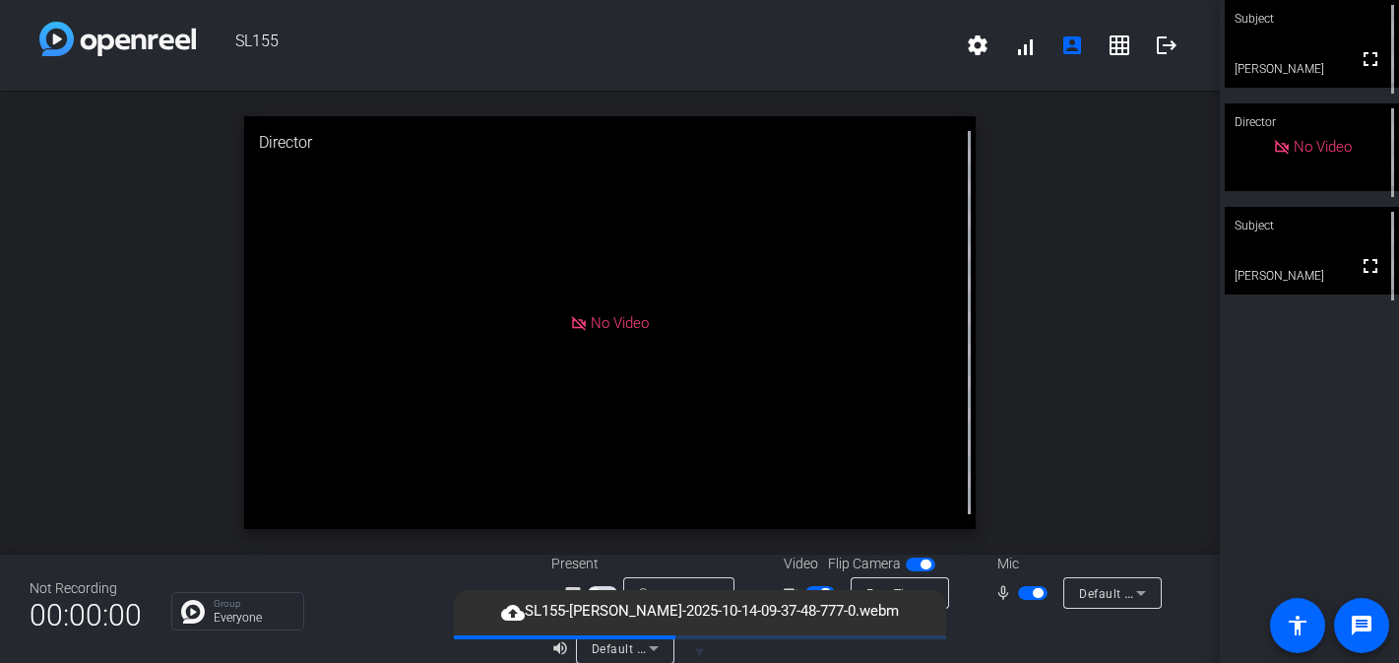
click at [1130, 263] on div "open_in_new Director No Video" at bounding box center [610, 323] width 1220 height 464
